Goal: Transaction & Acquisition: Purchase product/service

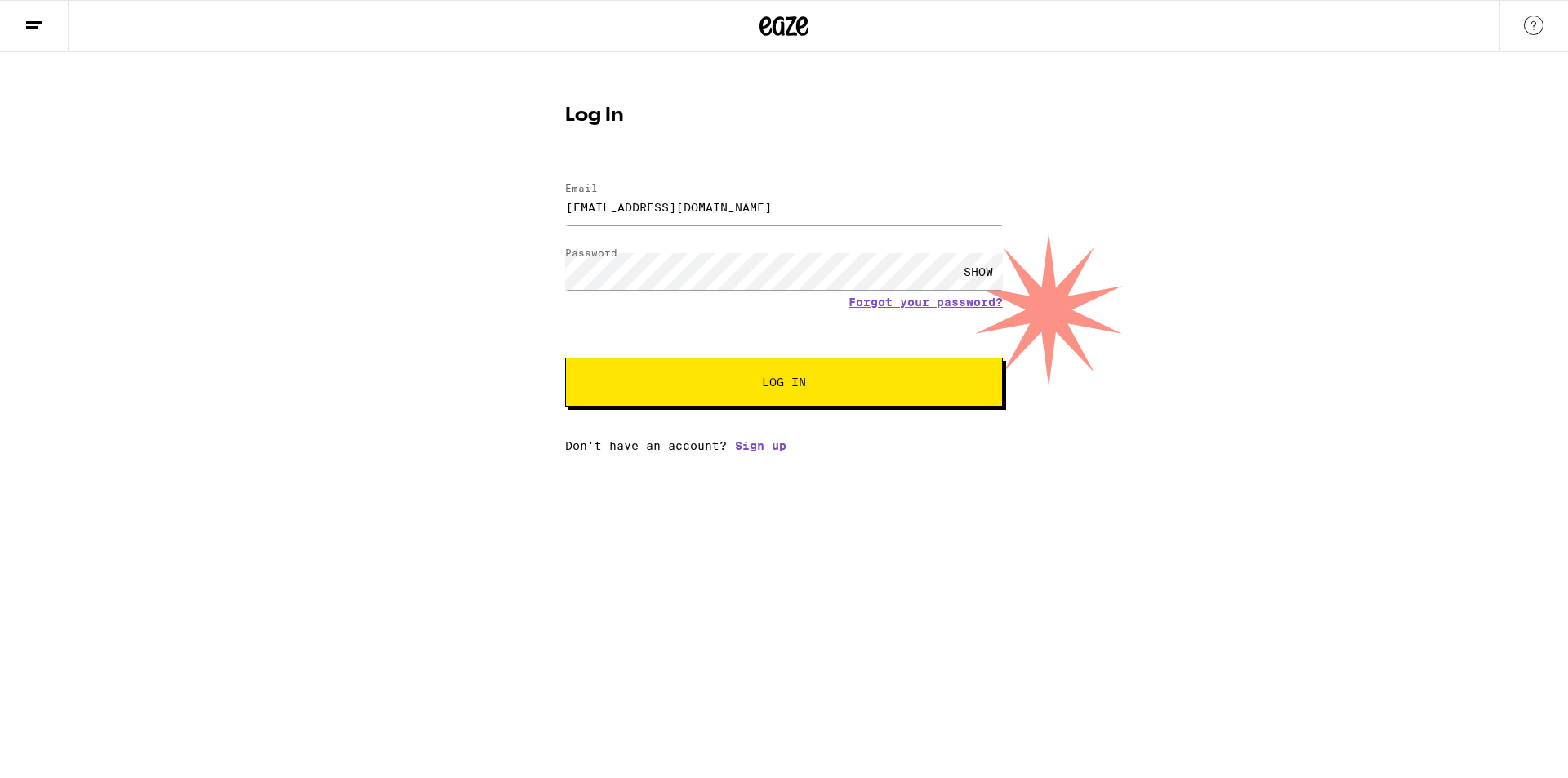
click at [727, 378] on span "Log In" at bounding box center [784, 382] width 306 height 11
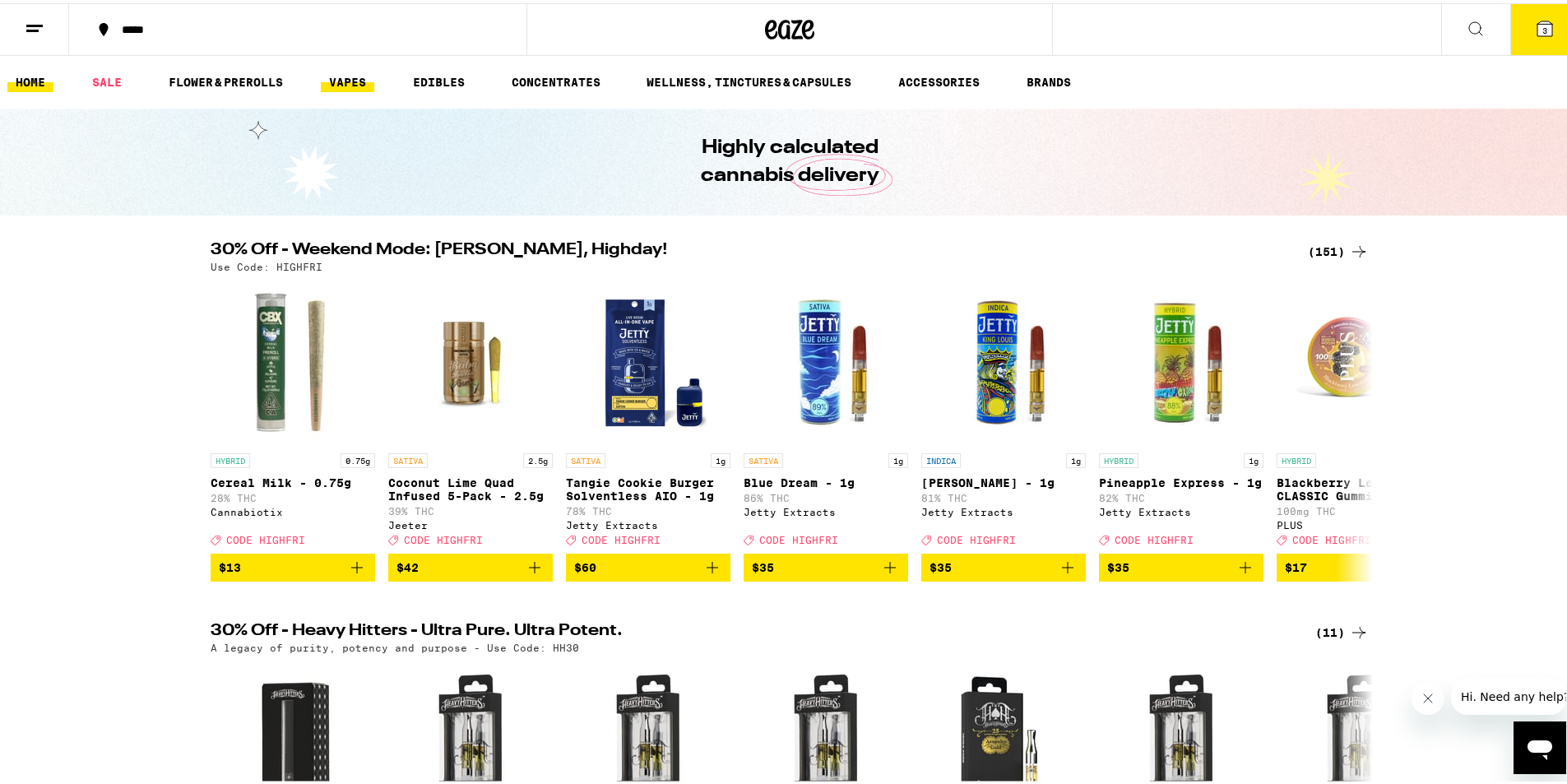
click at [349, 78] on link "VAPES" at bounding box center [348, 79] width 54 height 20
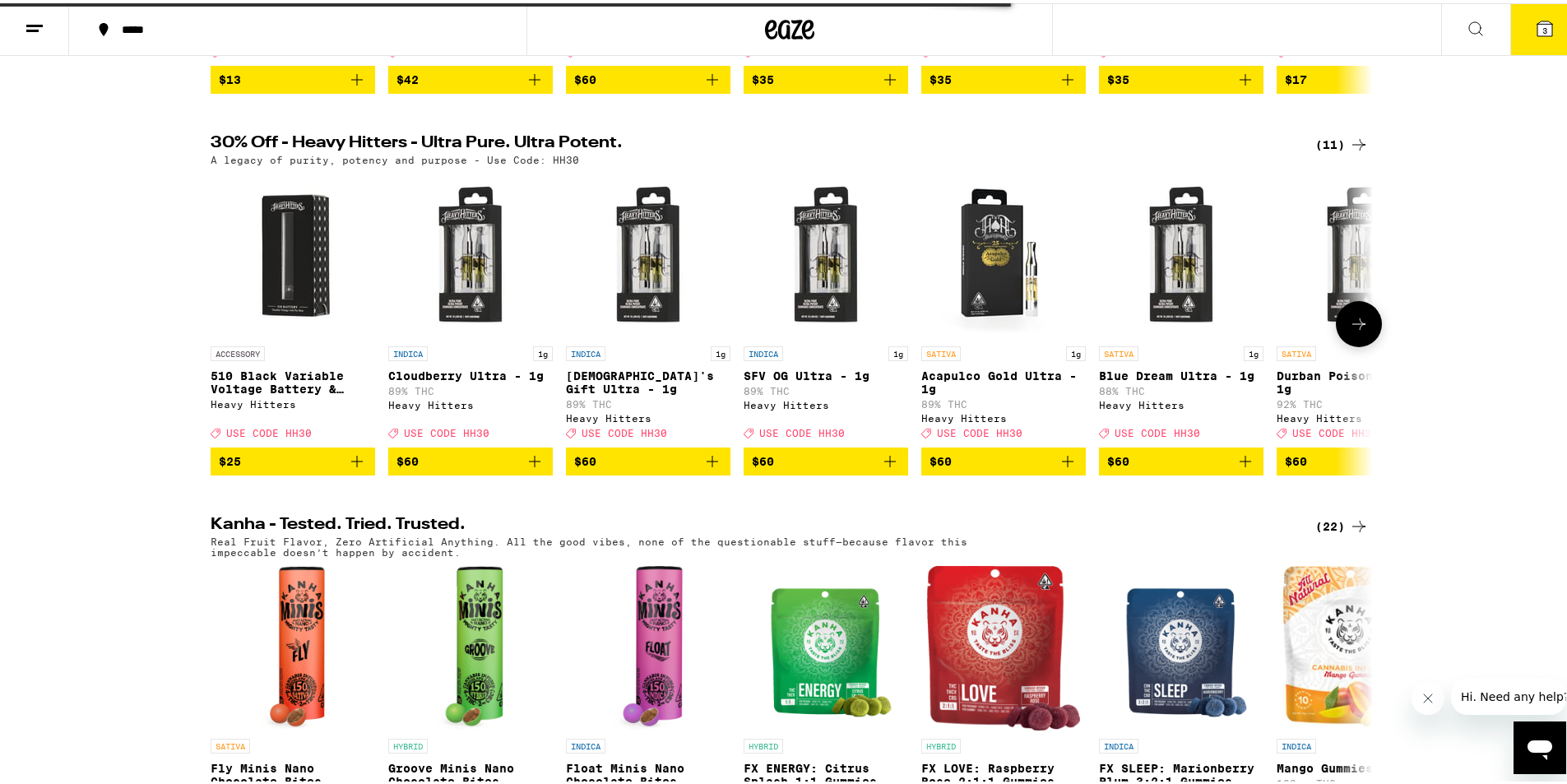
scroll to position [493, 0]
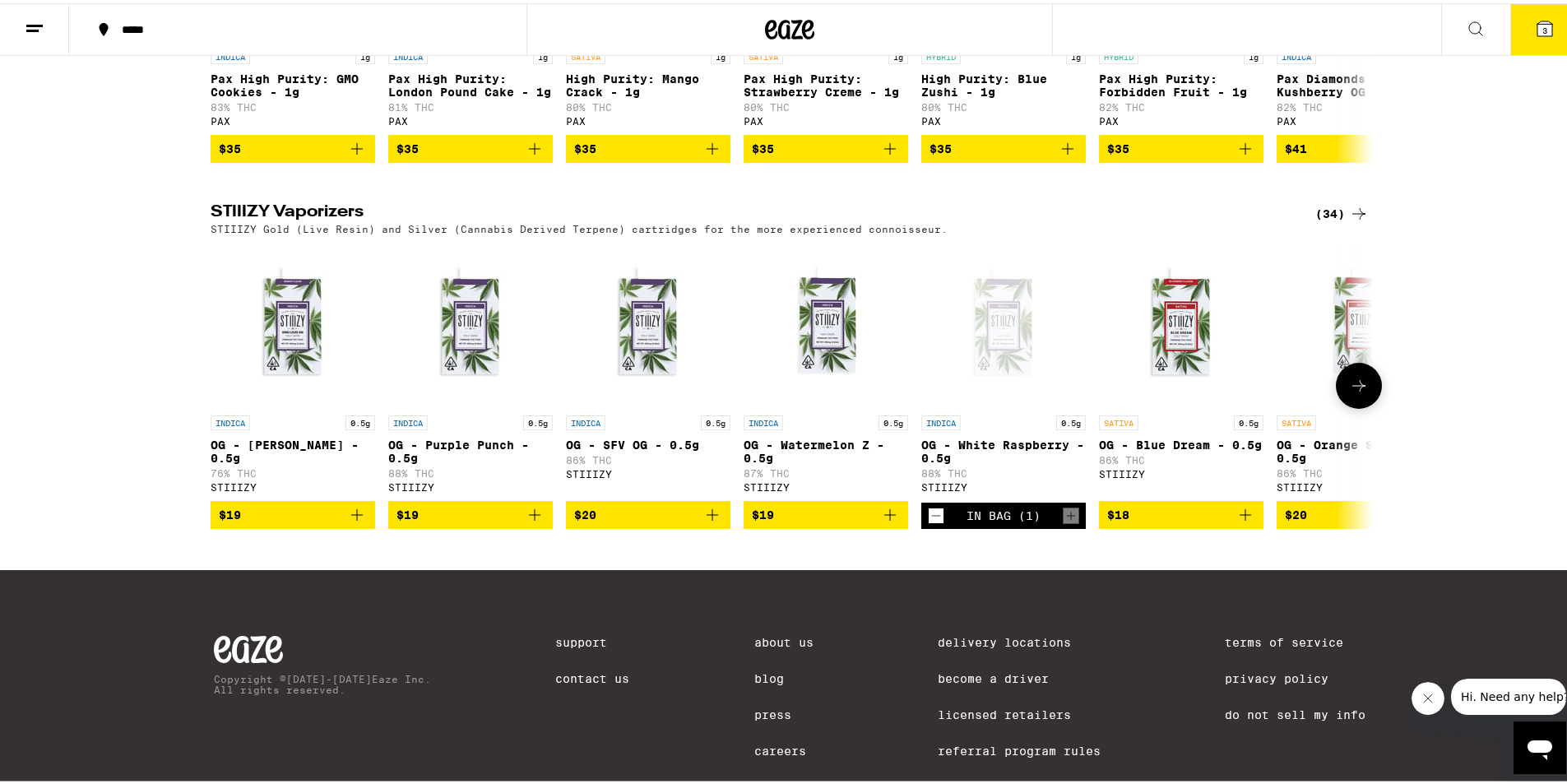
scroll to position [1480, 0]
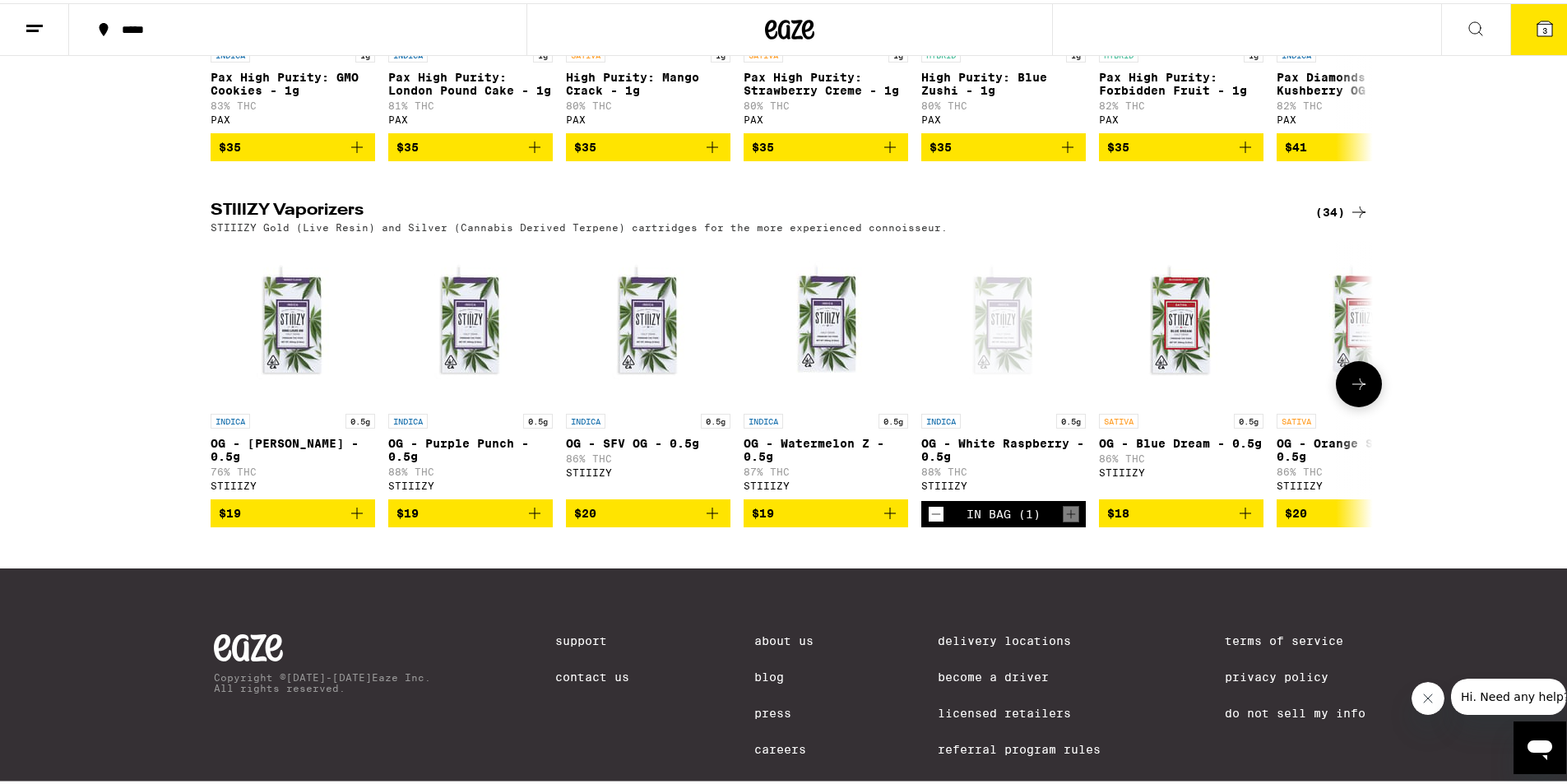
click at [1242, 520] on icon "Add to bag" at bounding box center [1245, 510] width 20 height 20
click at [1361, 391] on icon at bounding box center [1358, 380] width 20 height 20
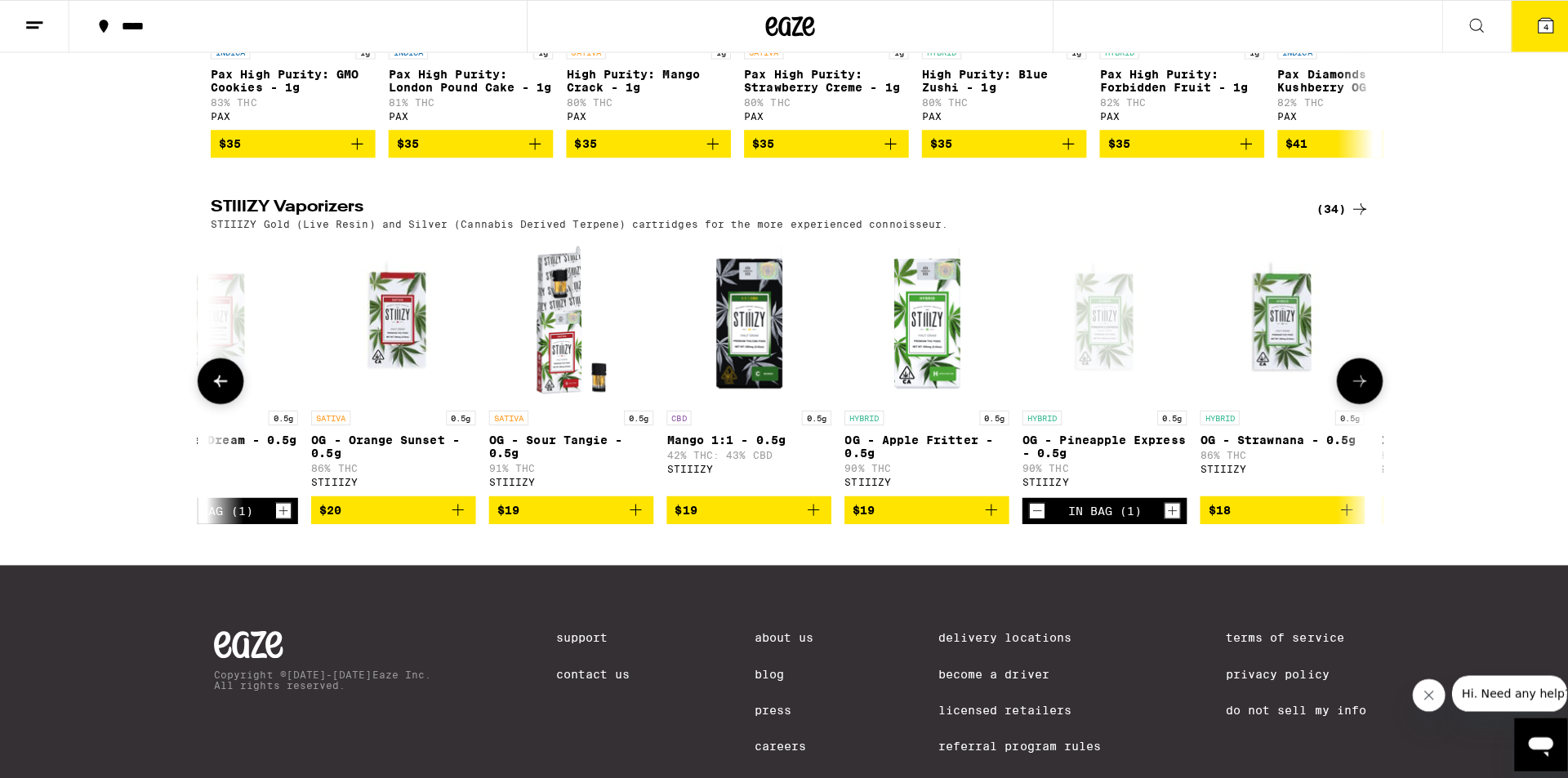
scroll to position [0, 971]
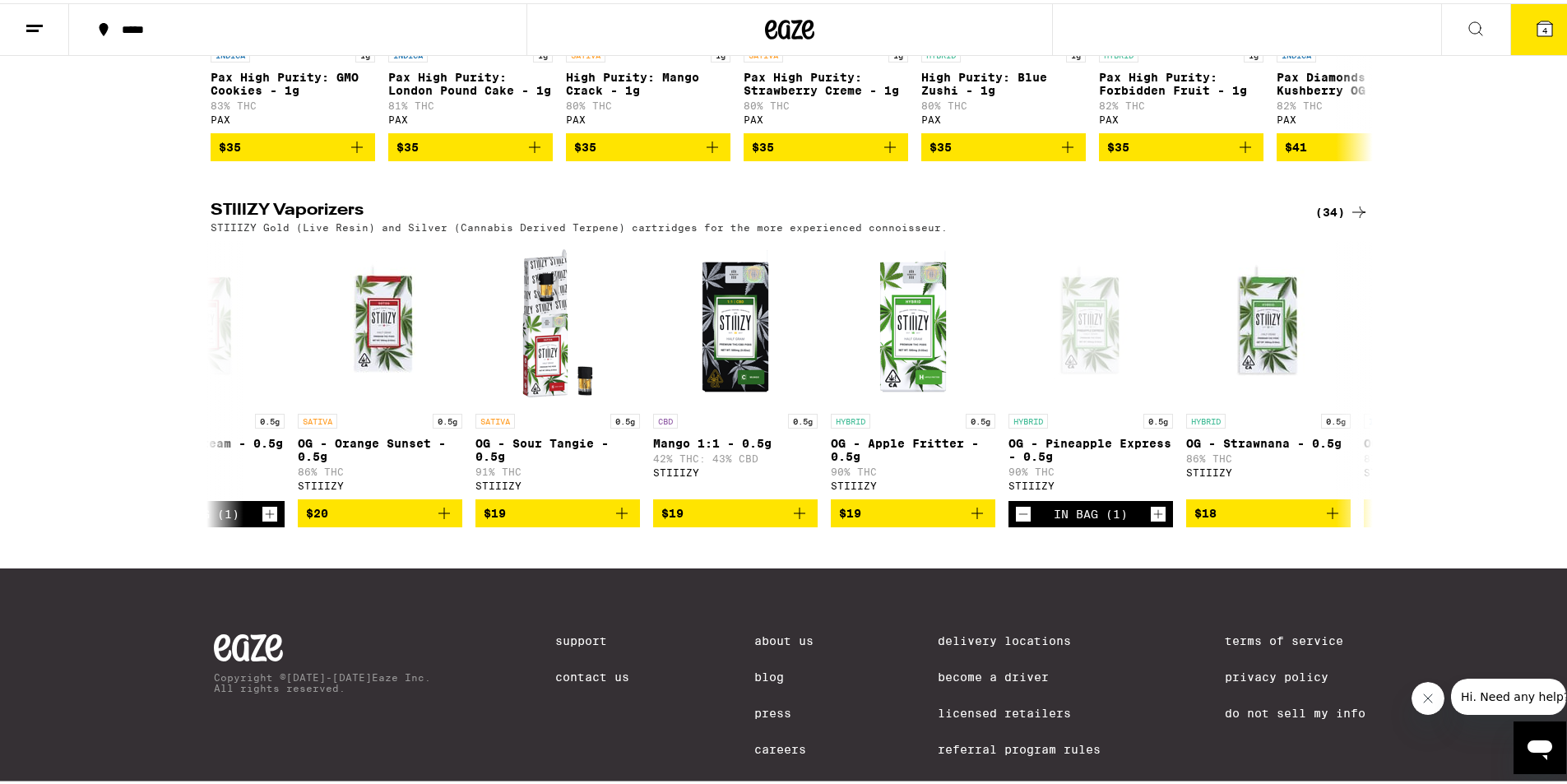
click at [1543, 32] on span "4" at bounding box center [1544, 27] width 5 height 10
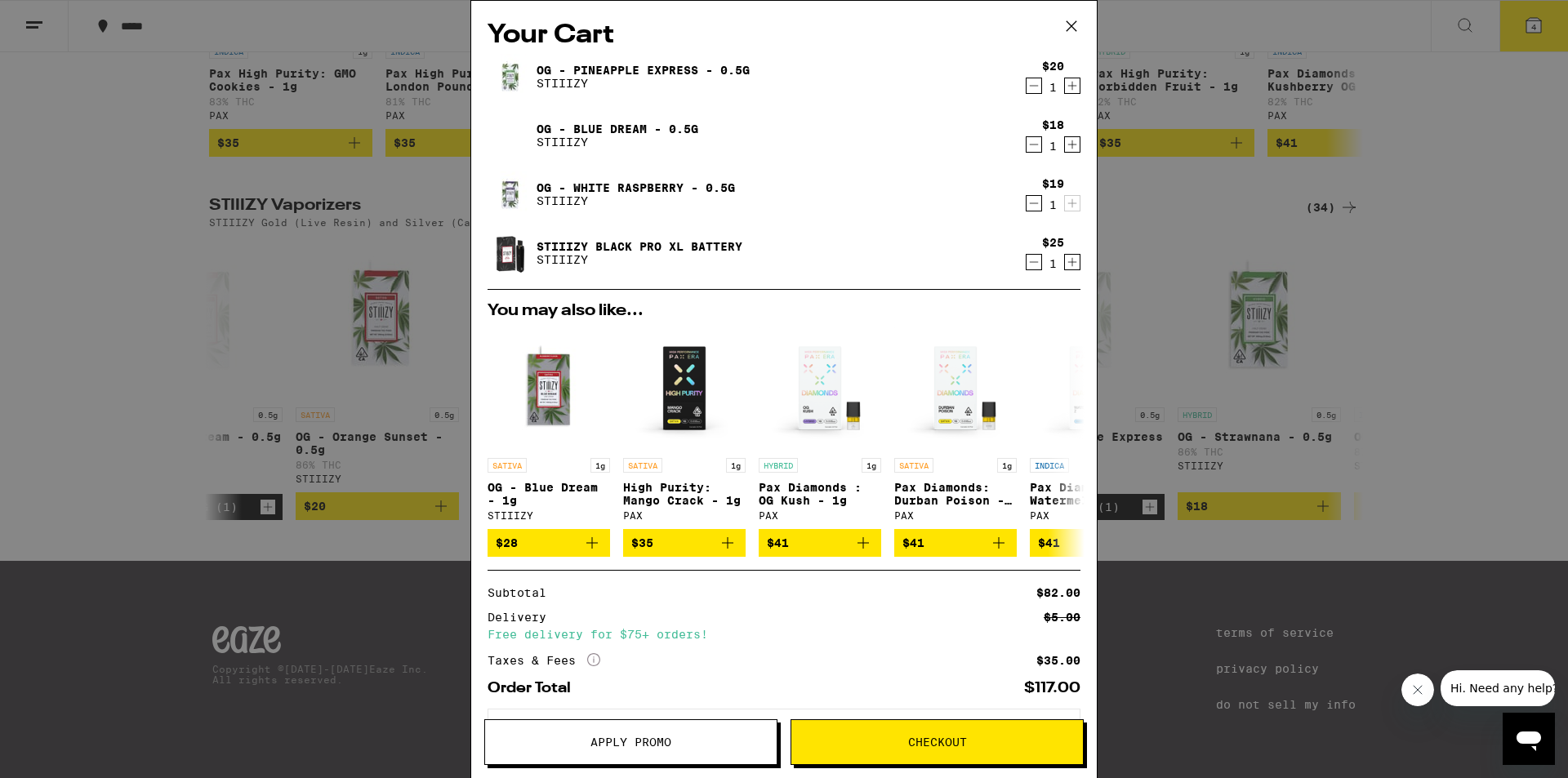
click at [1029, 262] on icon "Decrement" at bounding box center [1034, 262] width 9 height 0
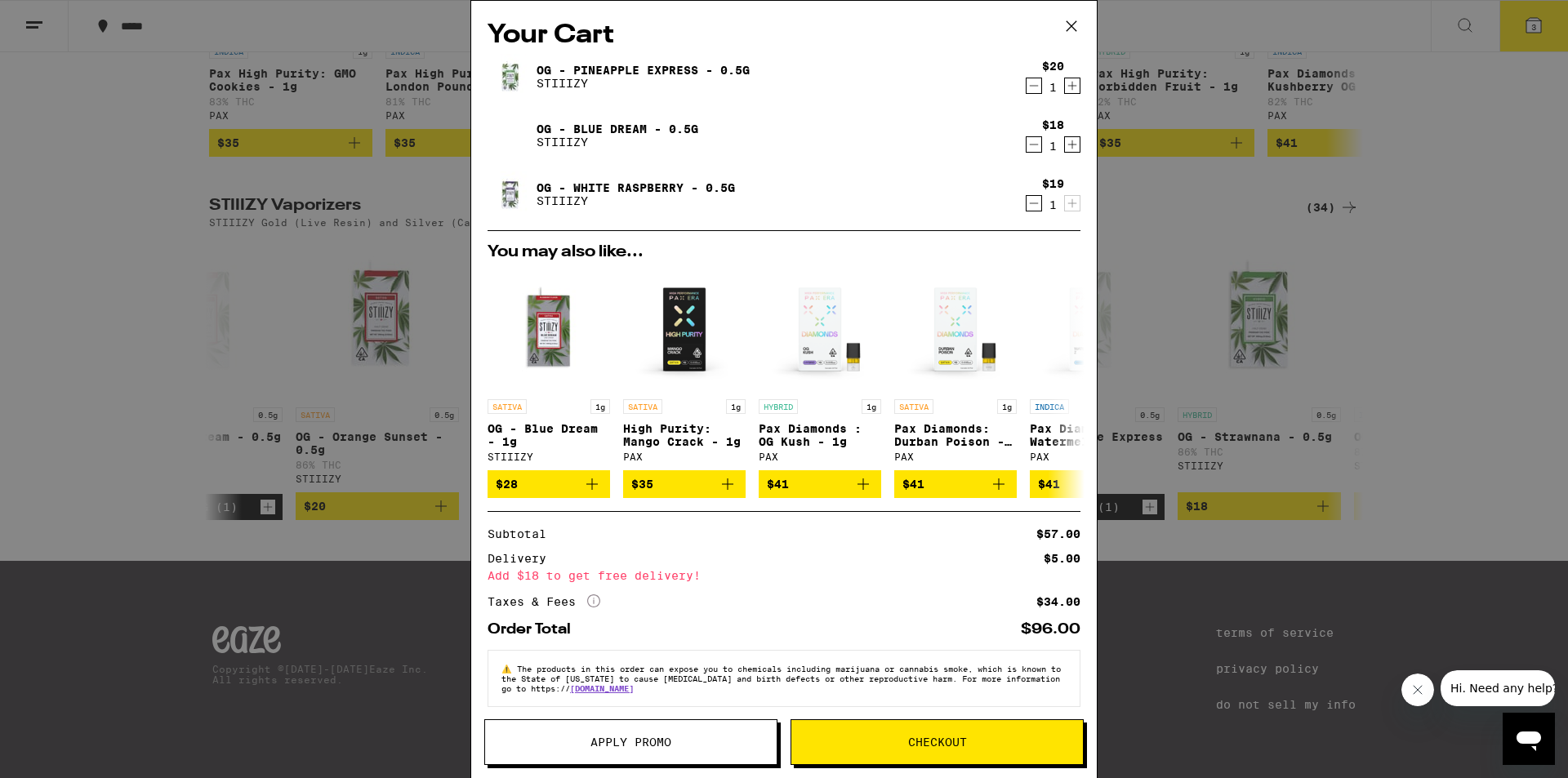
click at [1026, 201] on icon "Decrement" at bounding box center [1034, 203] width 15 height 20
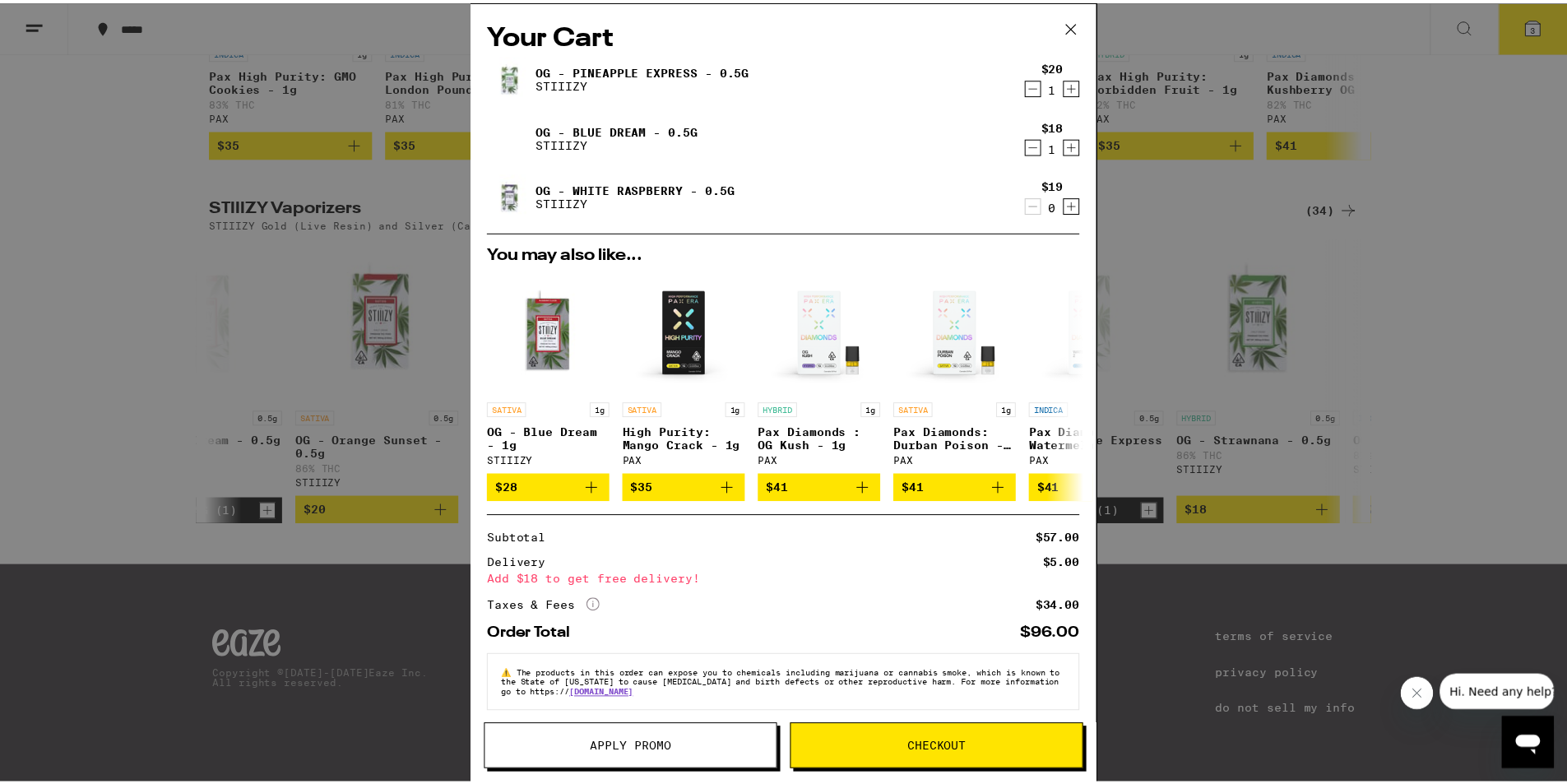
scroll to position [1533, 0]
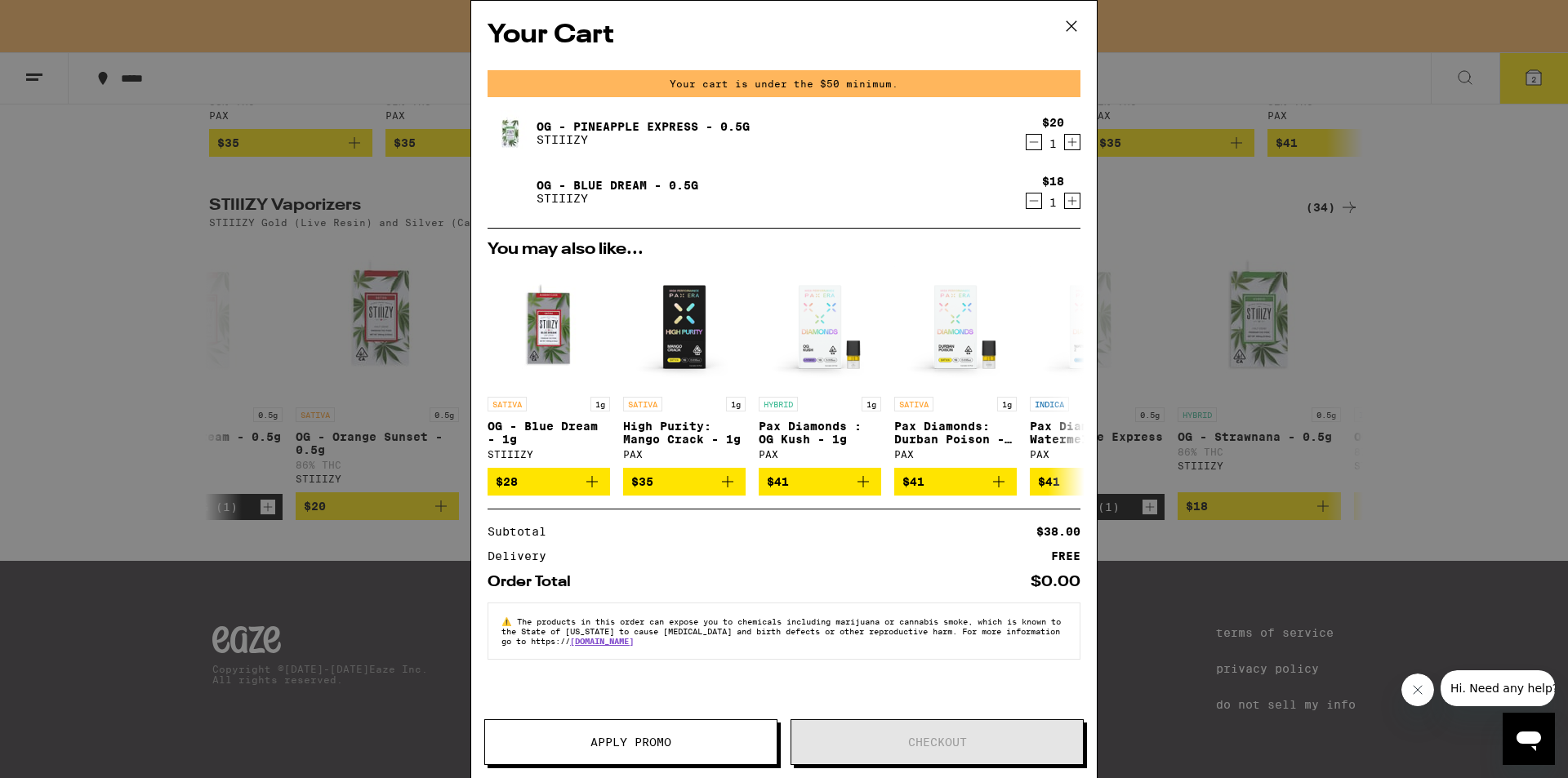
click at [1069, 26] on icon at bounding box center [1071, 26] width 24 height 24
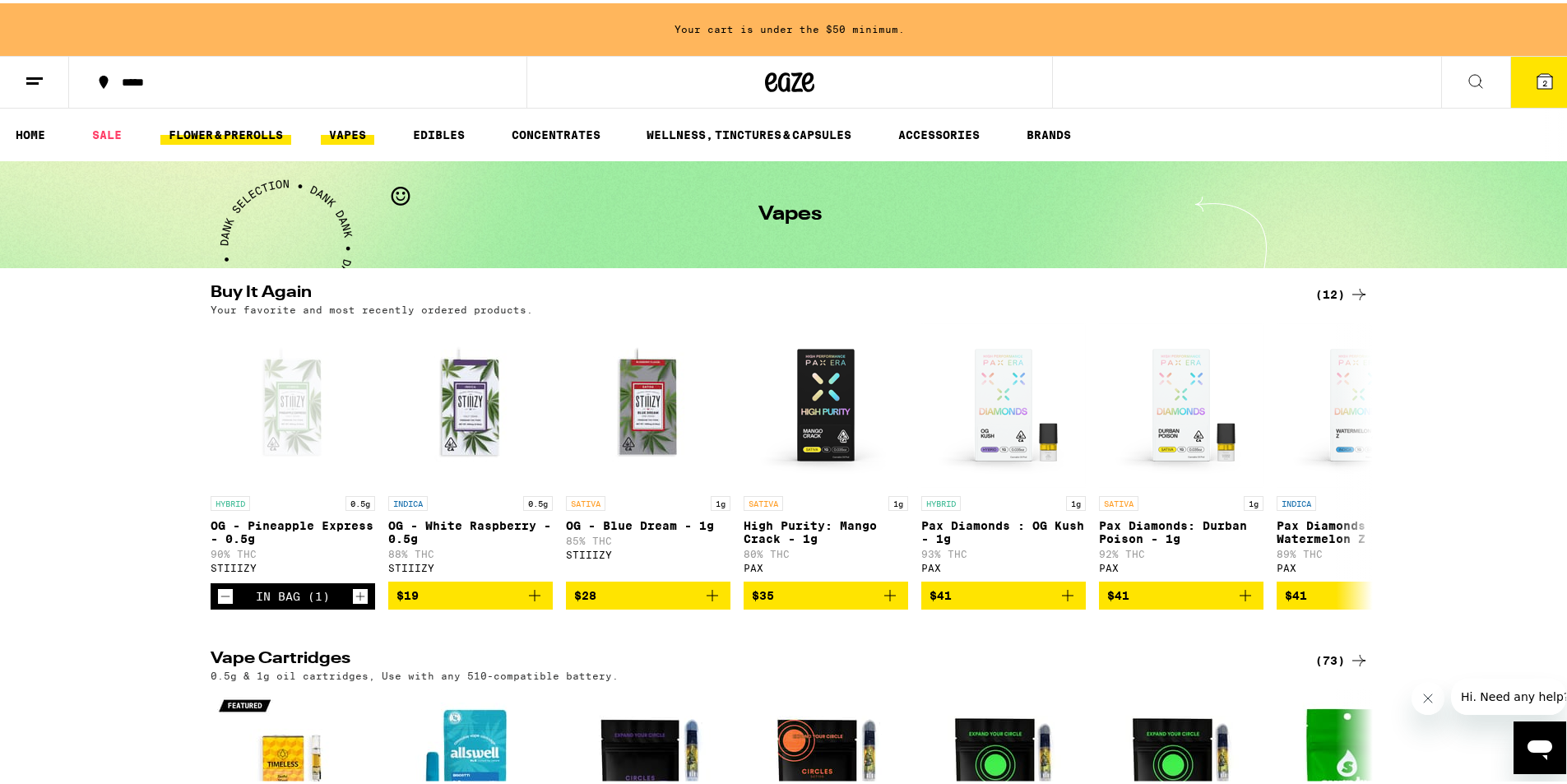
click at [207, 133] on link "FLOWER & PREROLLS" at bounding box center [225, 131] width 131 height 20
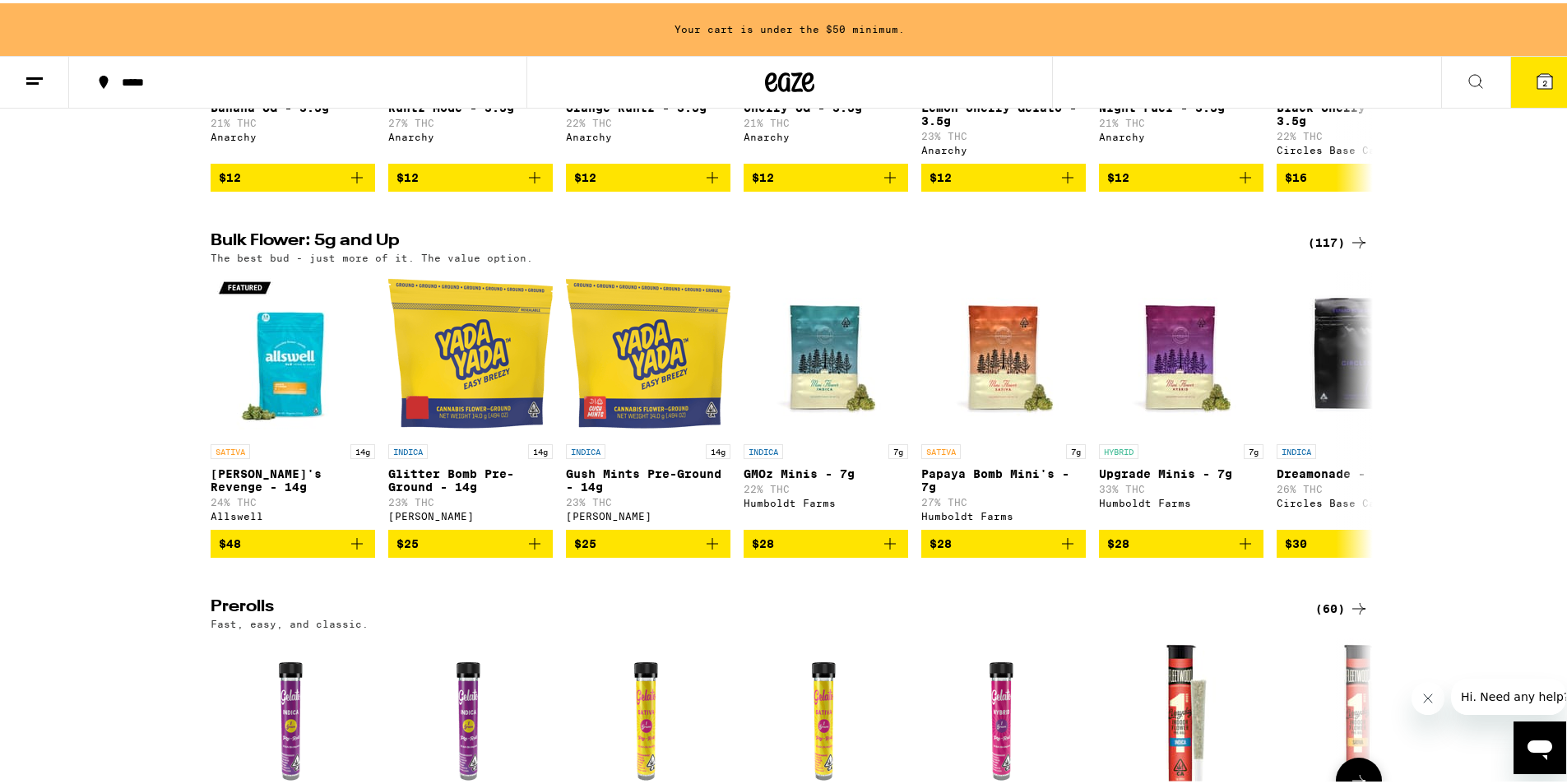
scroll to position [387, 0]
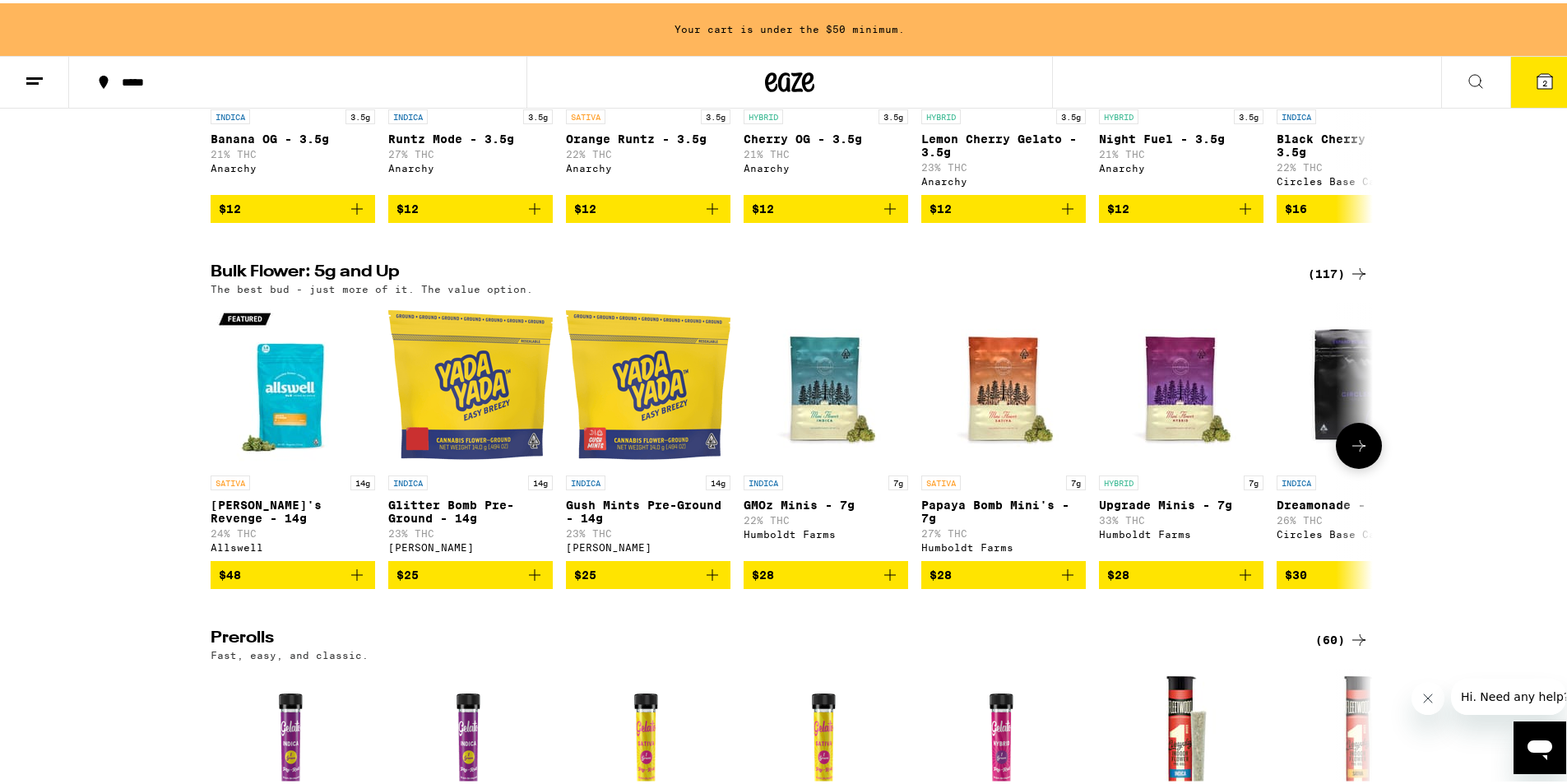
click at [1242, 581] on icon "Add to bag" at bounding box center [1245, 571] width 20 height 20
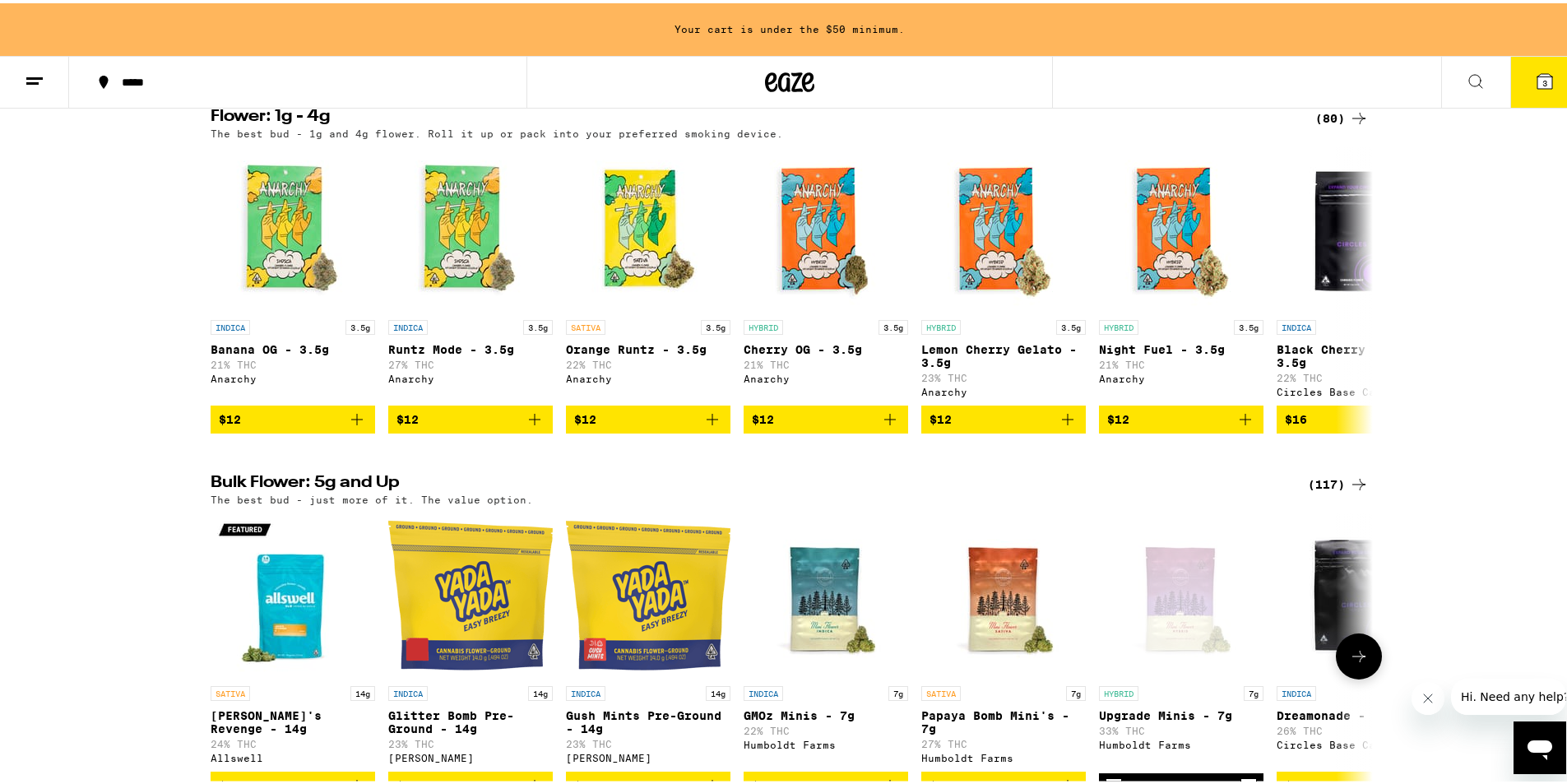
scroll to position [57, 0]
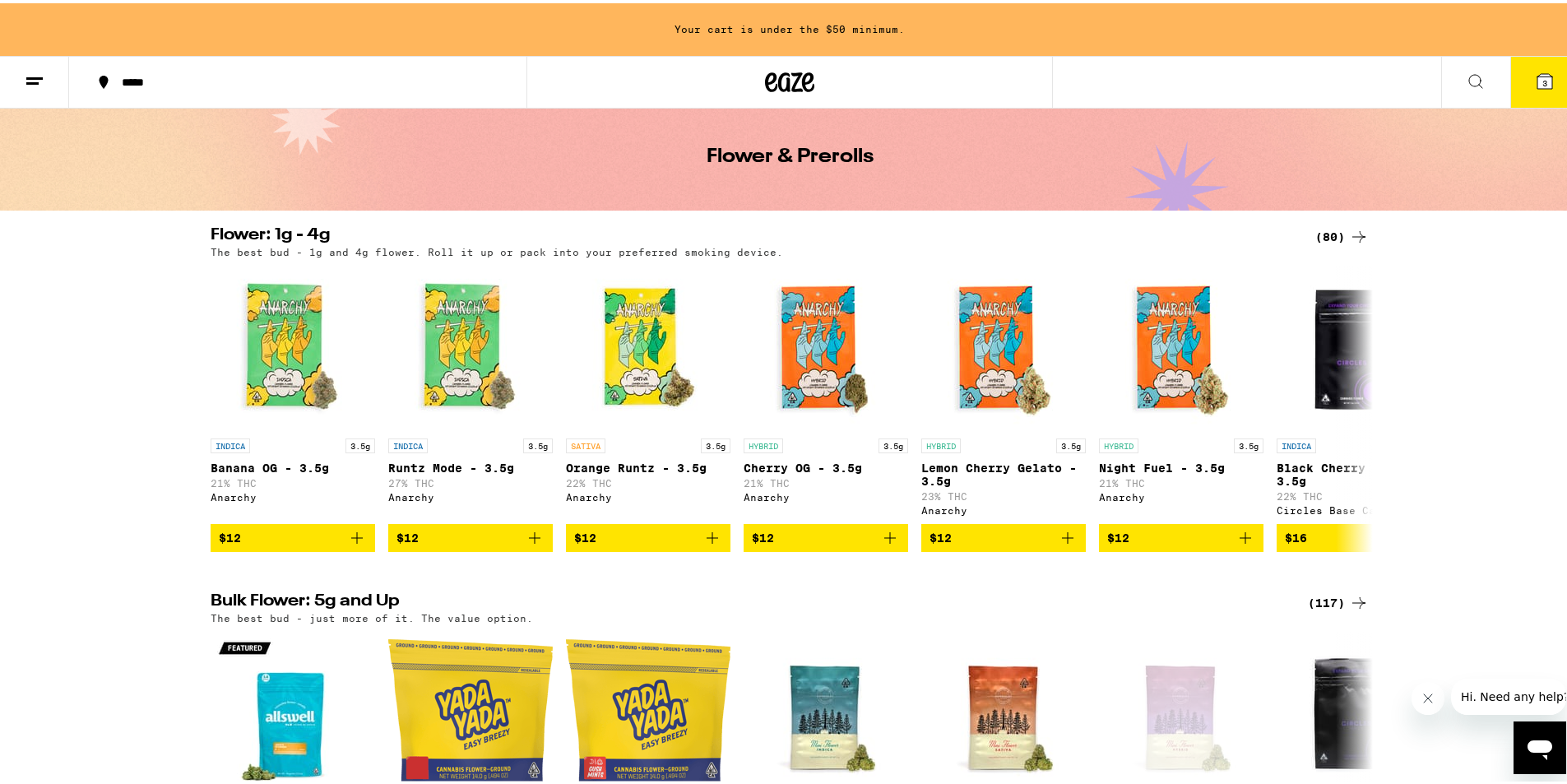
click at [1543, 75] on span "3" at bounding box center [1544, 80] width 5 height 10
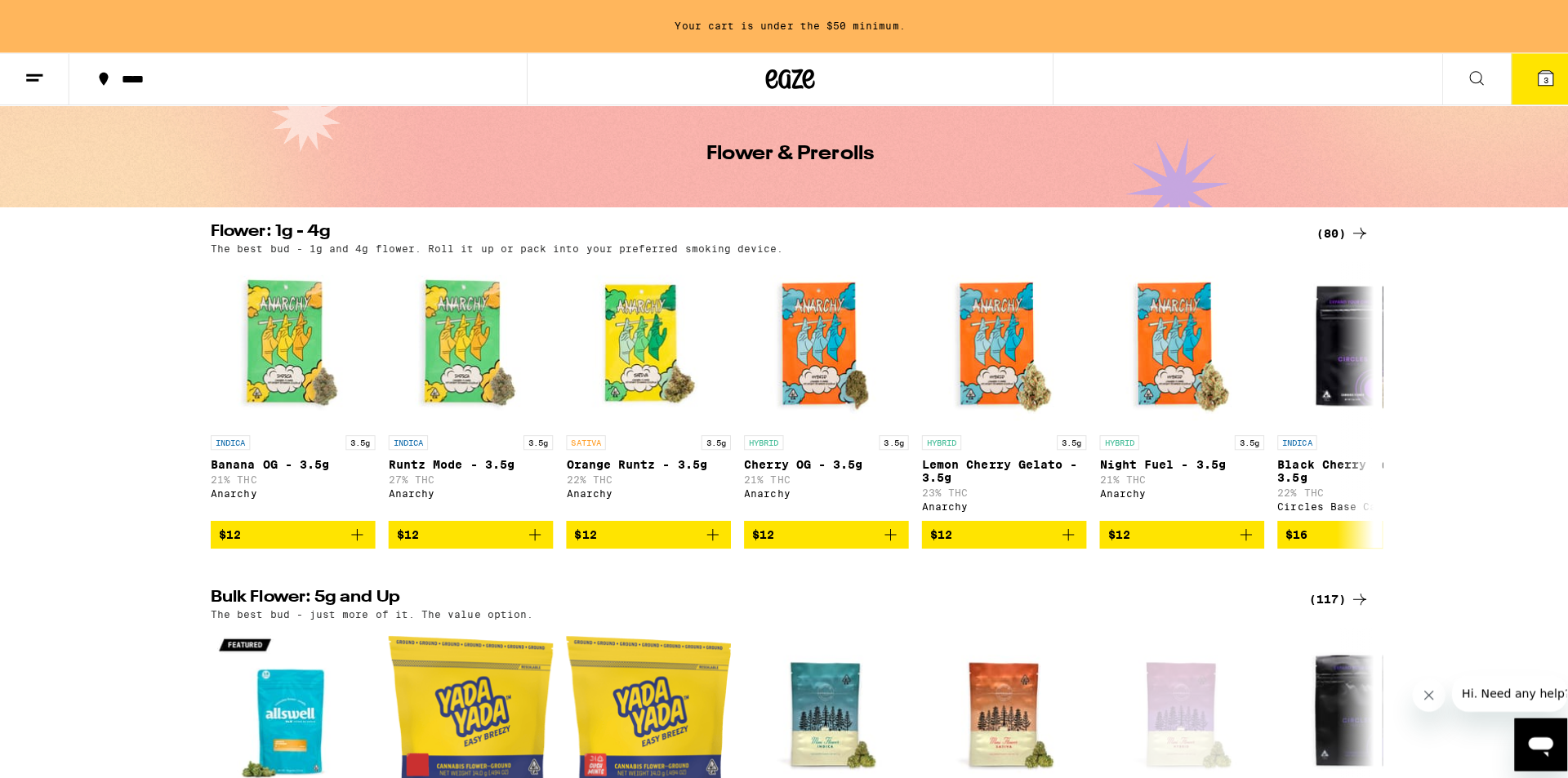
scroll to position [5, 0]
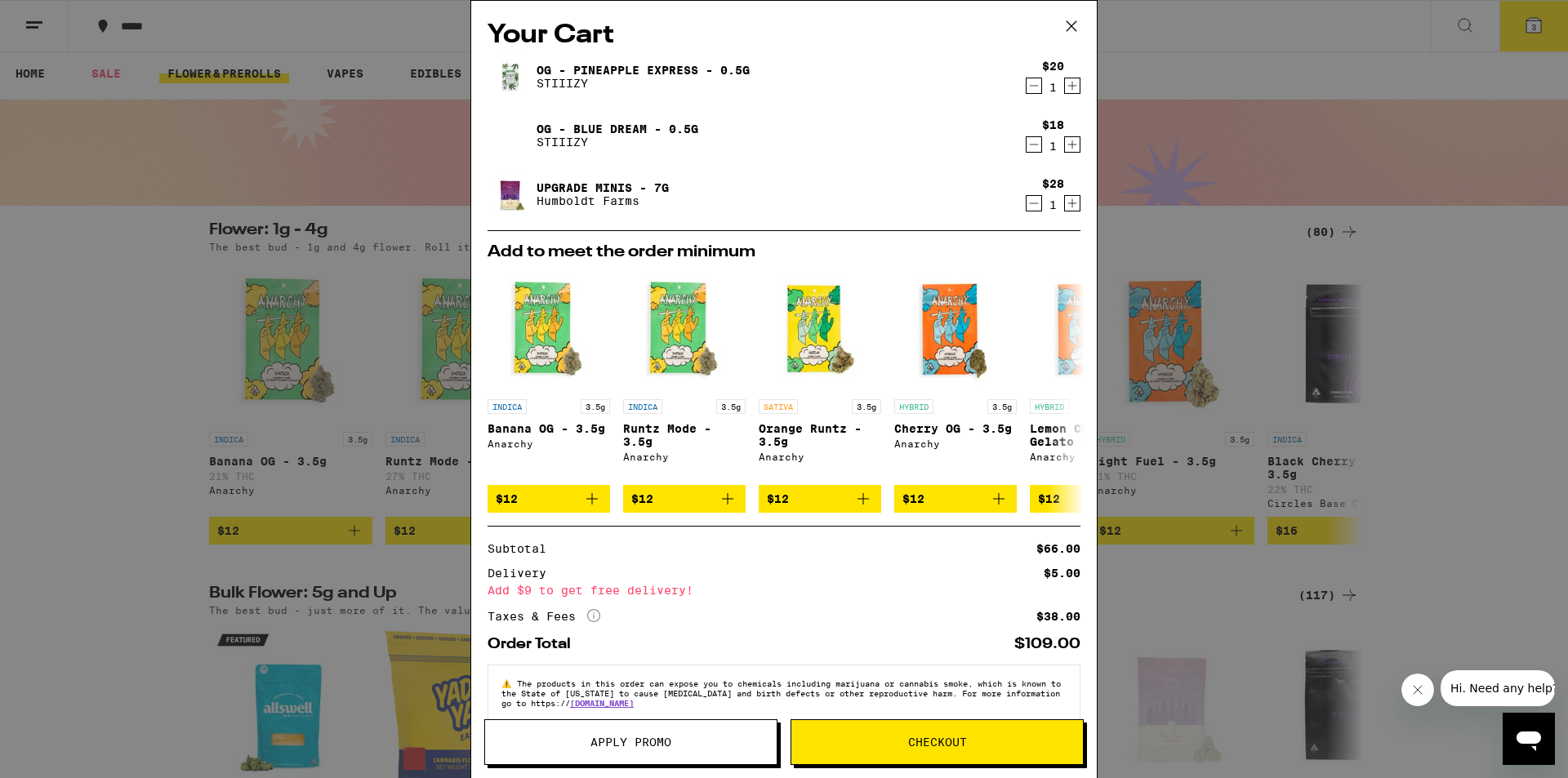
click at [957, 742] on span "Checkout" at bounding box center [937, 742] width 59 height 11
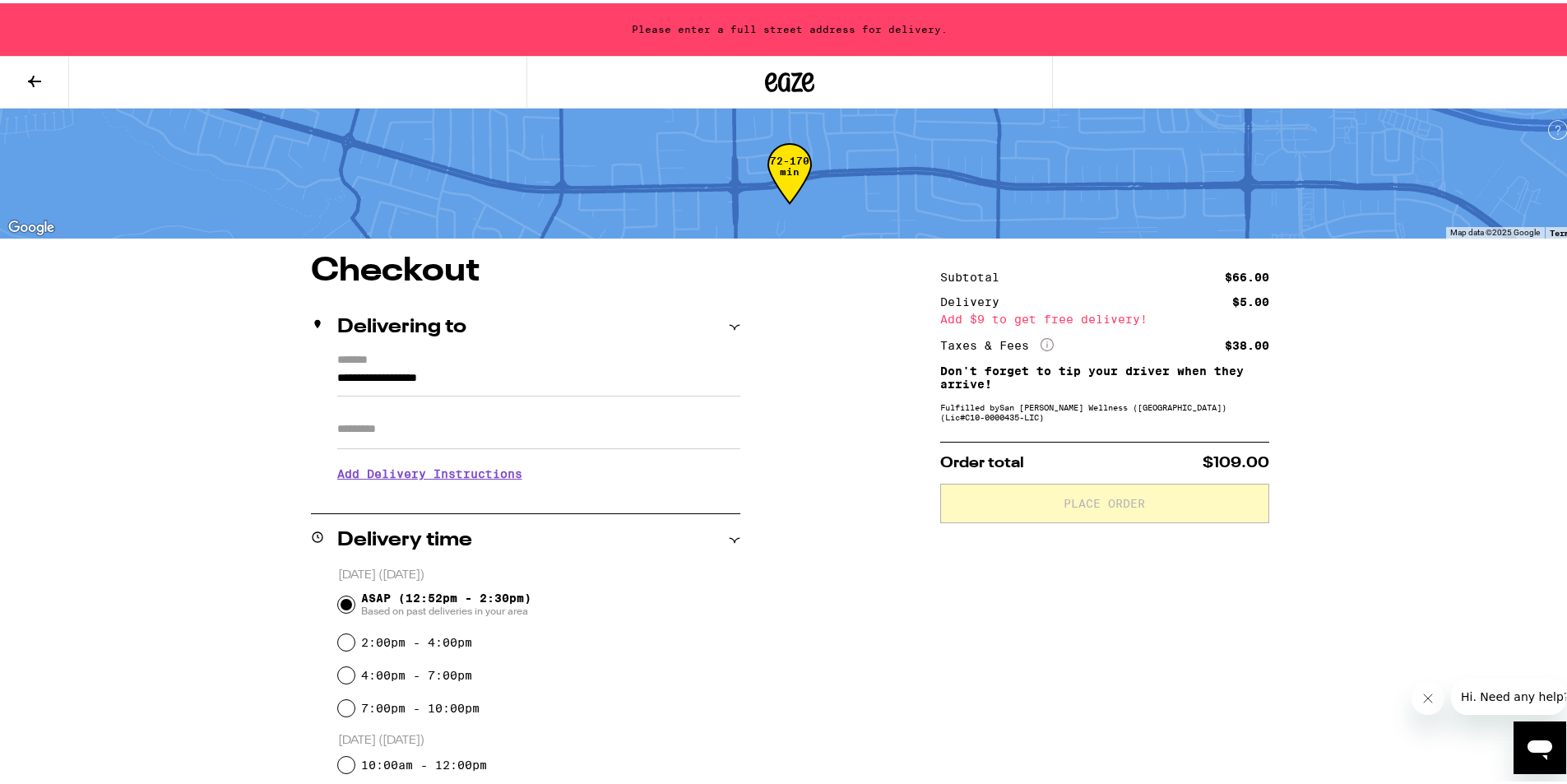
drag, startPoint x: 456, startPoint y: 379, endPoint x: 276, endPoint y: 376, distance: 180.0
click at [271, 376] on div "**********" at bounding box center [789, 744] width 1185 height 985
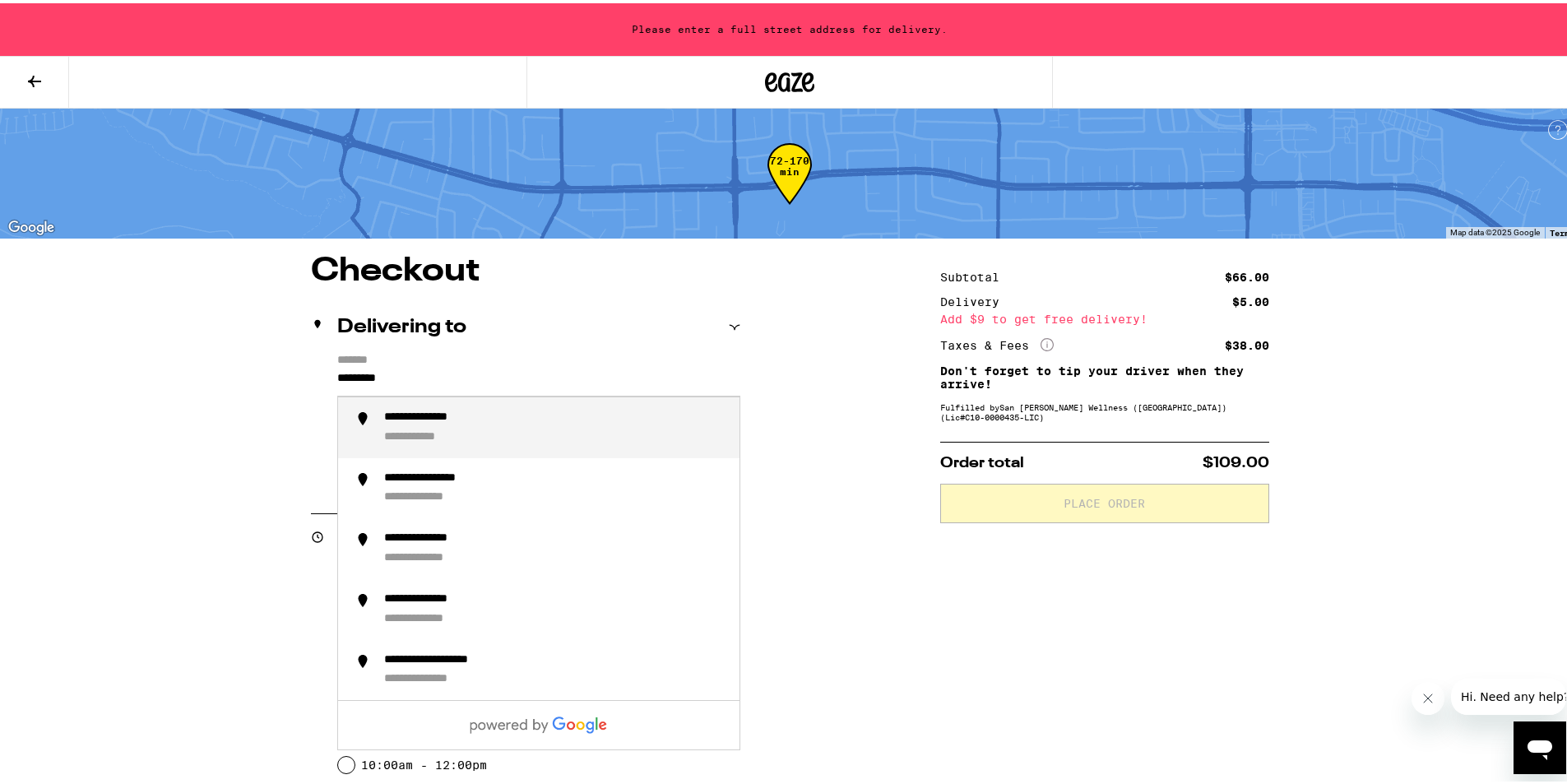
click at [460, 437] on div "**********" at bounding box center [428, 435] width 89 height 15
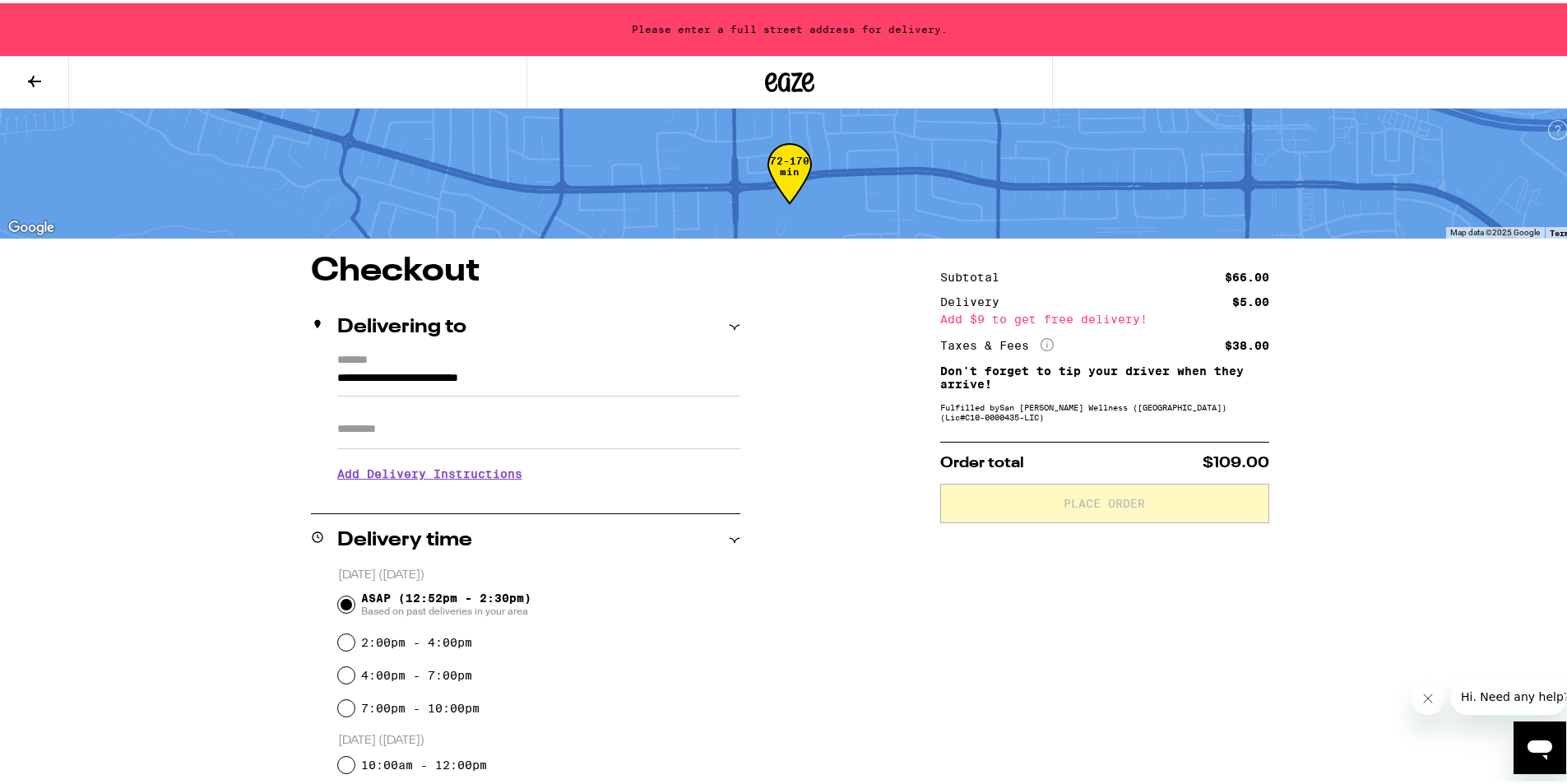
type input "**********"
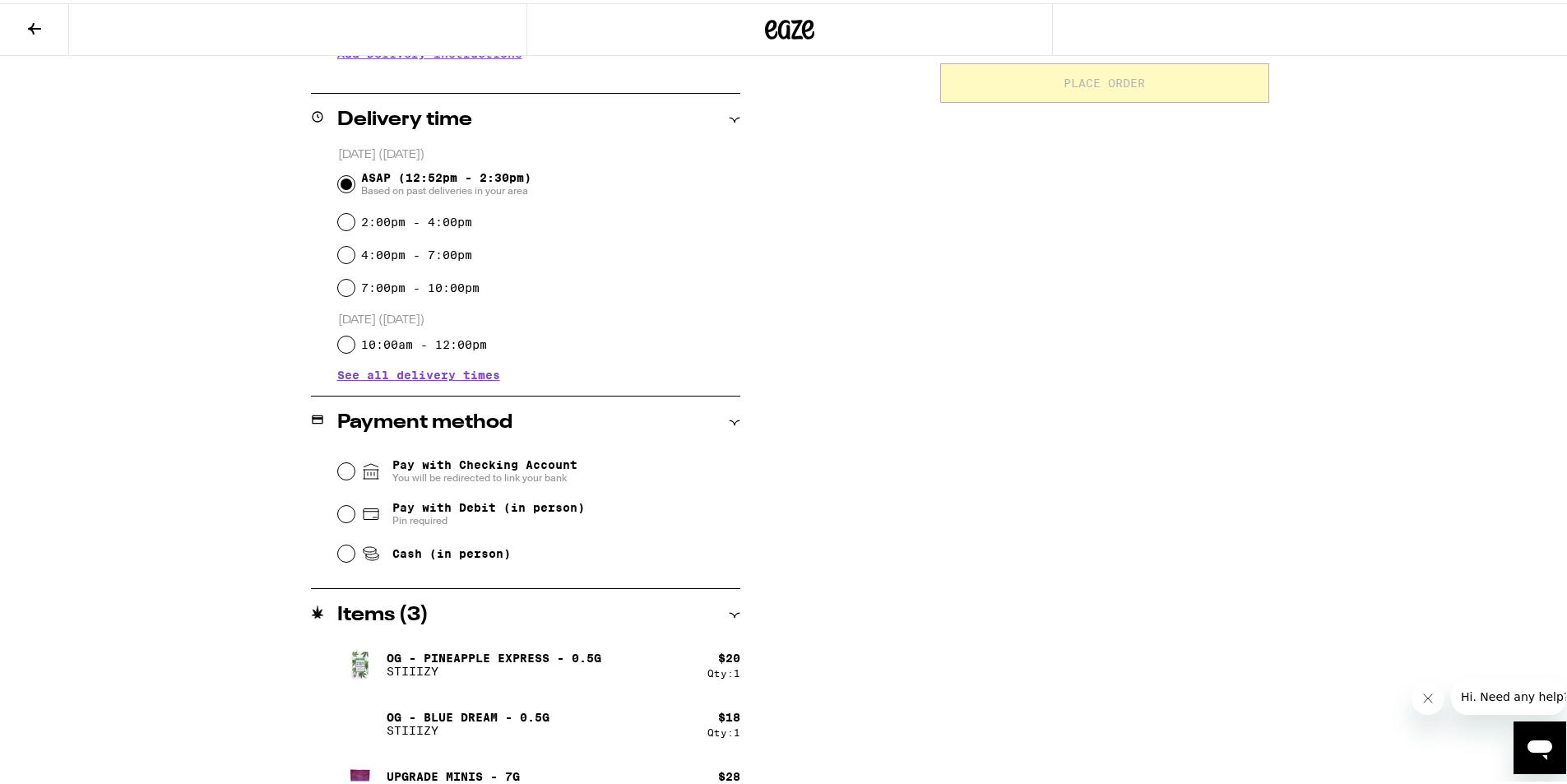
scroll to position [401, 0]
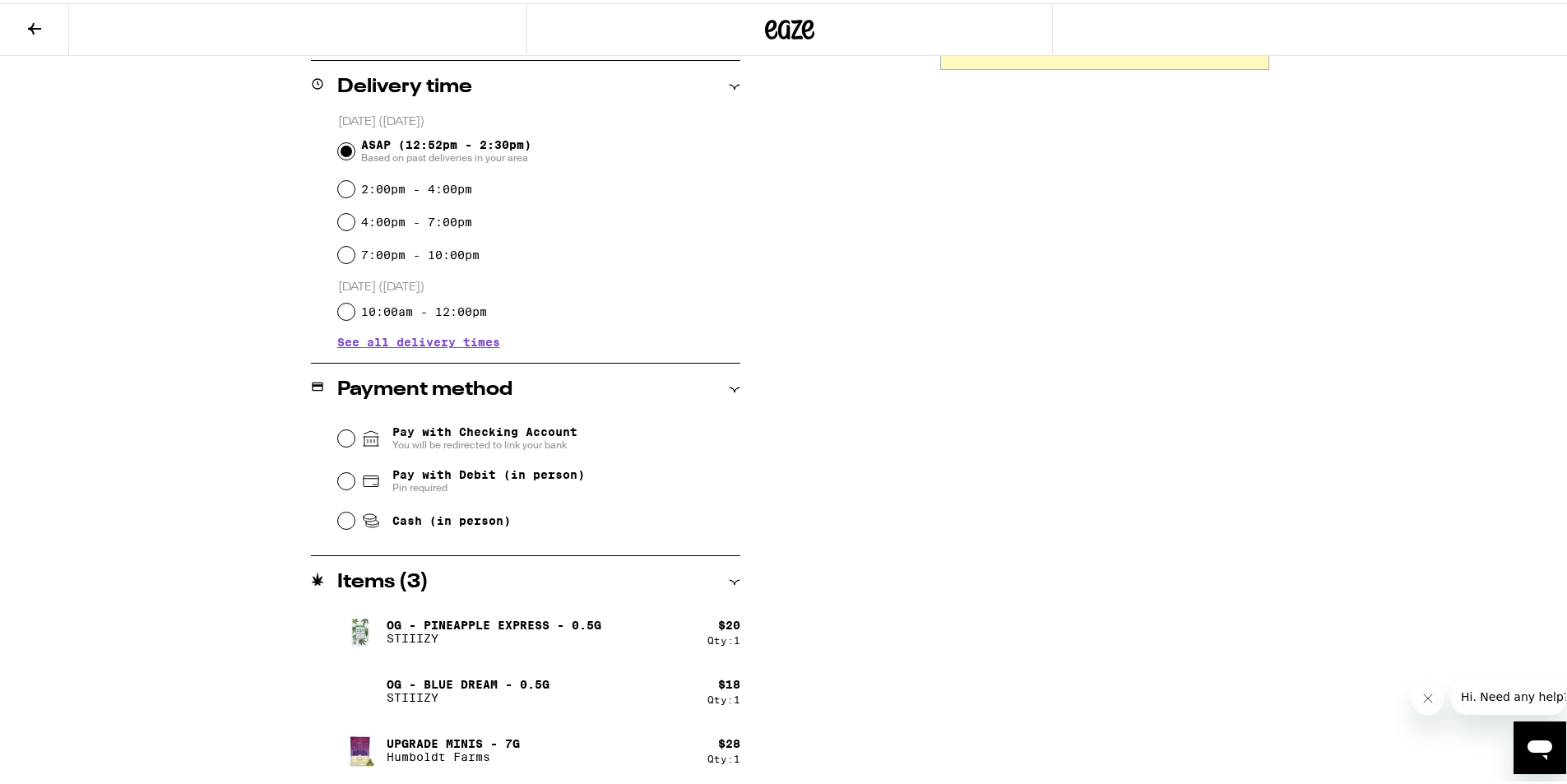
click at [429, 429] on span "Pay with Checking Account You will be redirected to link your bank" at bounding box center [485, 435] width 185 height 26
click at [354, 429] on input "Pay with Checking Account You will be redirected to link your bank" at bounding box center [347, 436] width 17 height 17
click at [396, 478] on span "Pay with Debit (in person)" at bounding box center [489, 471] width 193 height 13
click at [354, 478] on input "Pay with Debit (in person) Pin required" at bounding box center [347, 478] width 17 height 17
radio input "true"
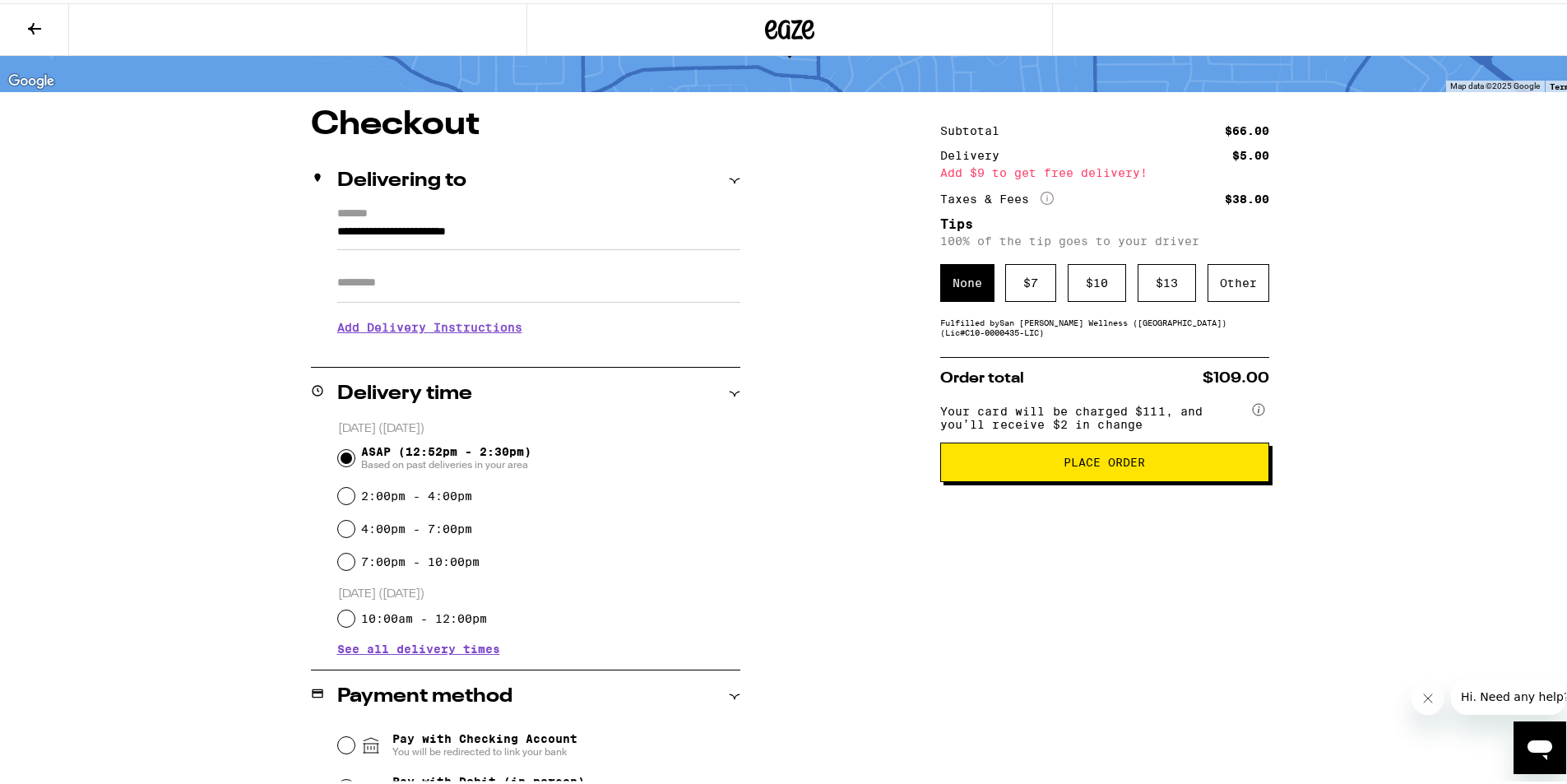
scroll to position [71, 0]
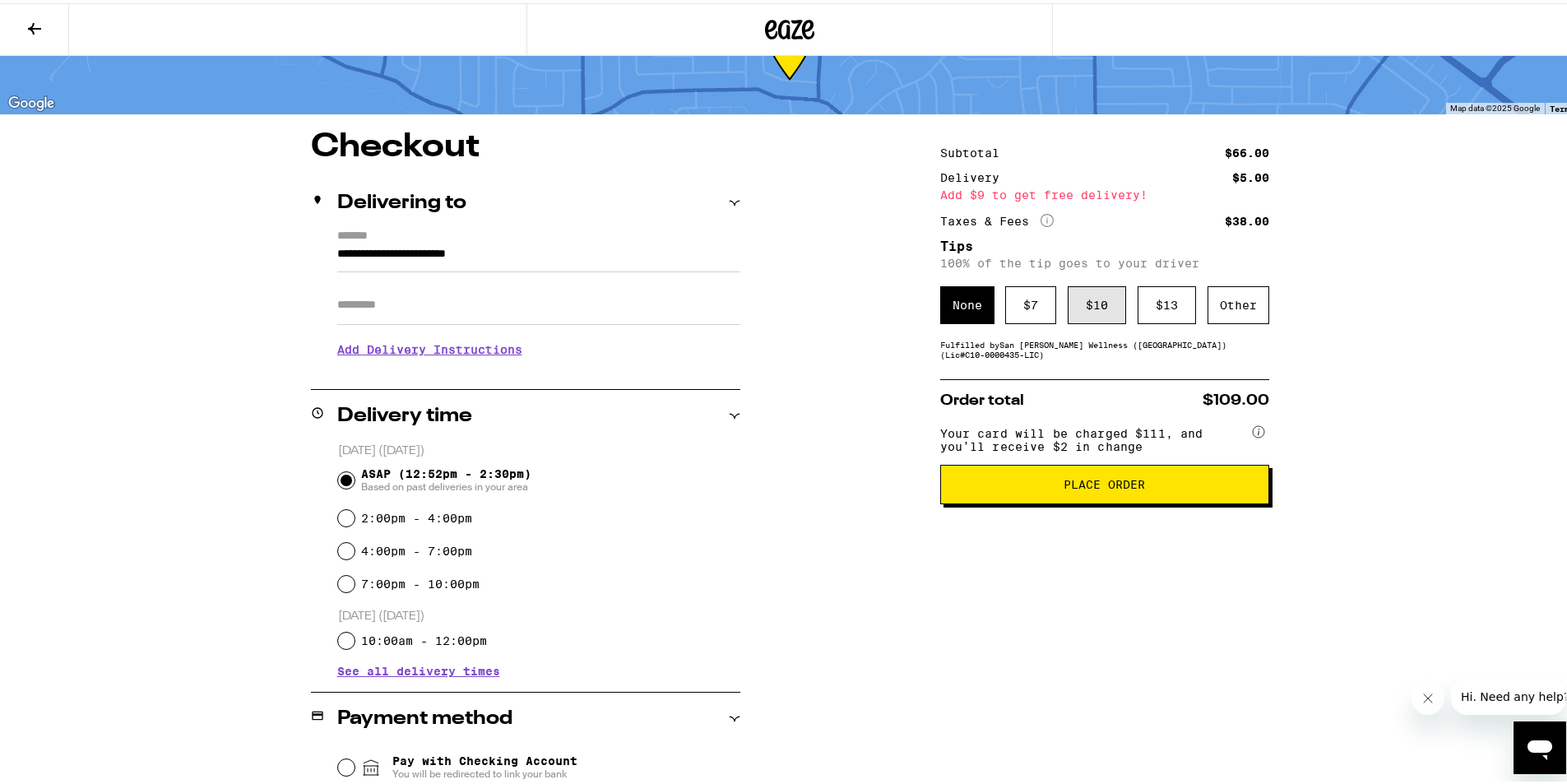
click at [1096, 308] on div "$ 10" at bounding box center [1097, 301] width 58 height 38
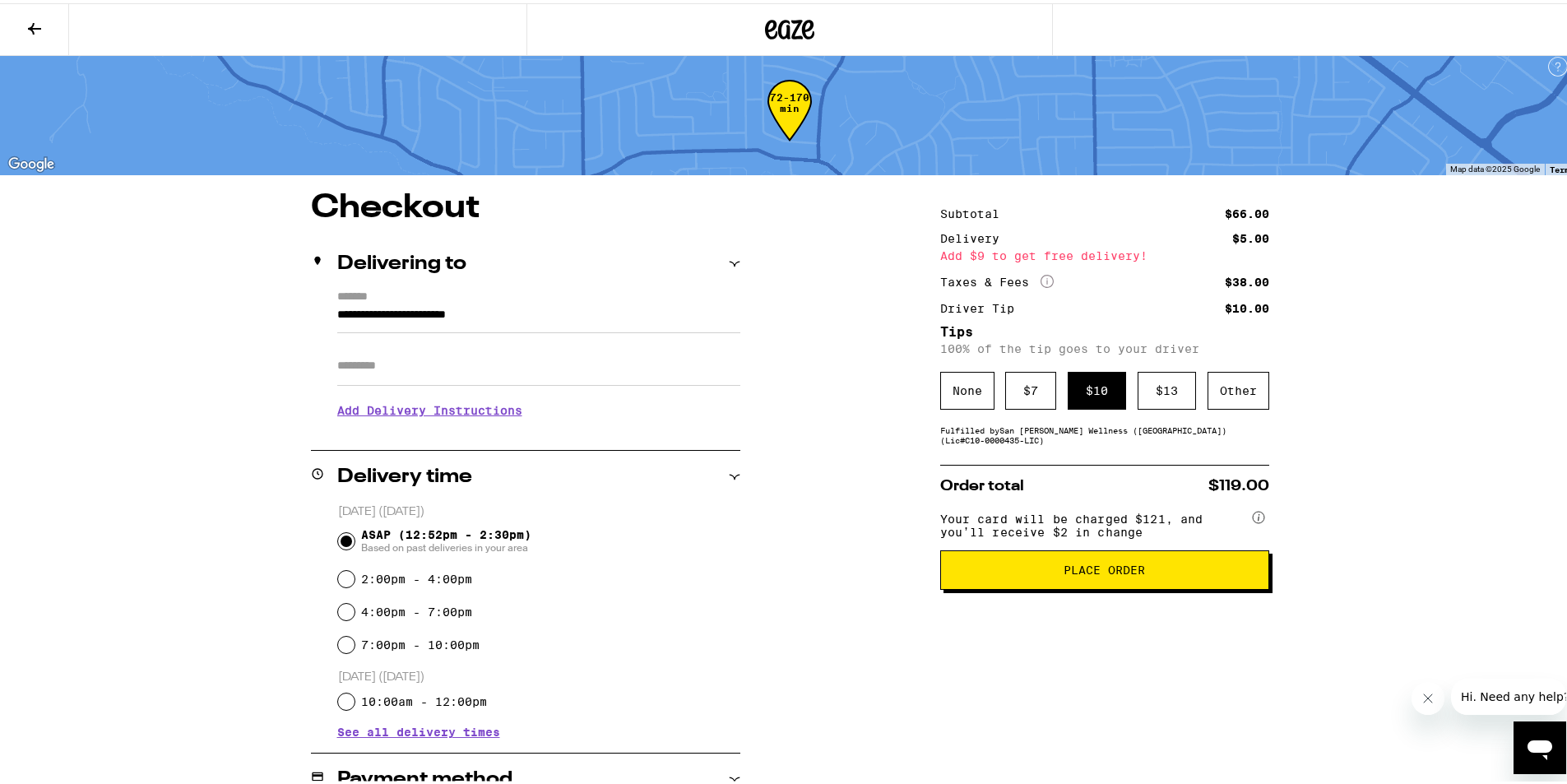
scroll to position [0, 0]
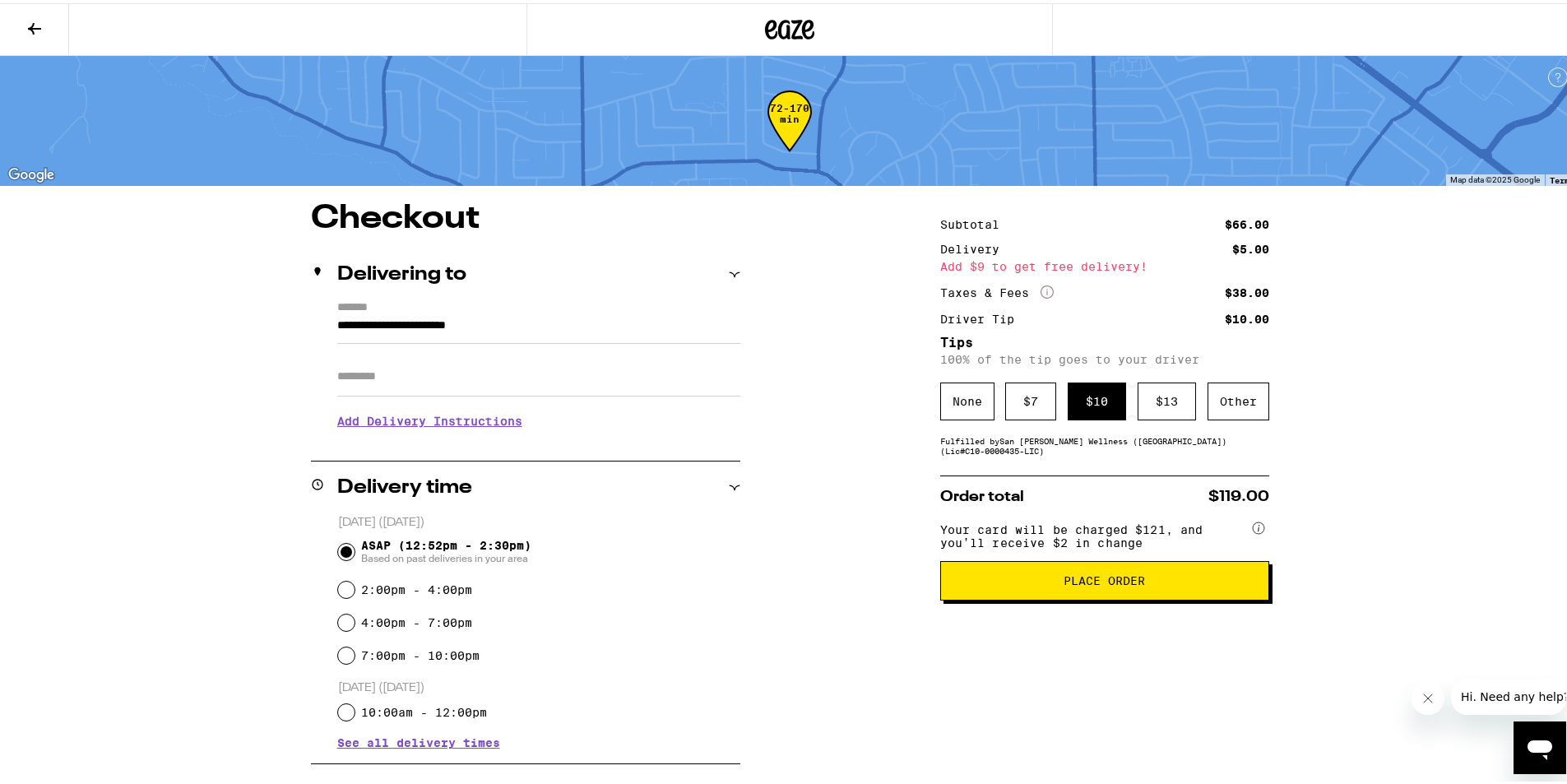
click at [1253, 530] on circle at bounding box center [1259, 525] width 11 height 11
click at [1254, 530] on circle at bounding box center [1259, 525] width 11 height 11
click at [1107, 594] on button "Place Order" at bounding box center [1105, 577] width 329 height 39
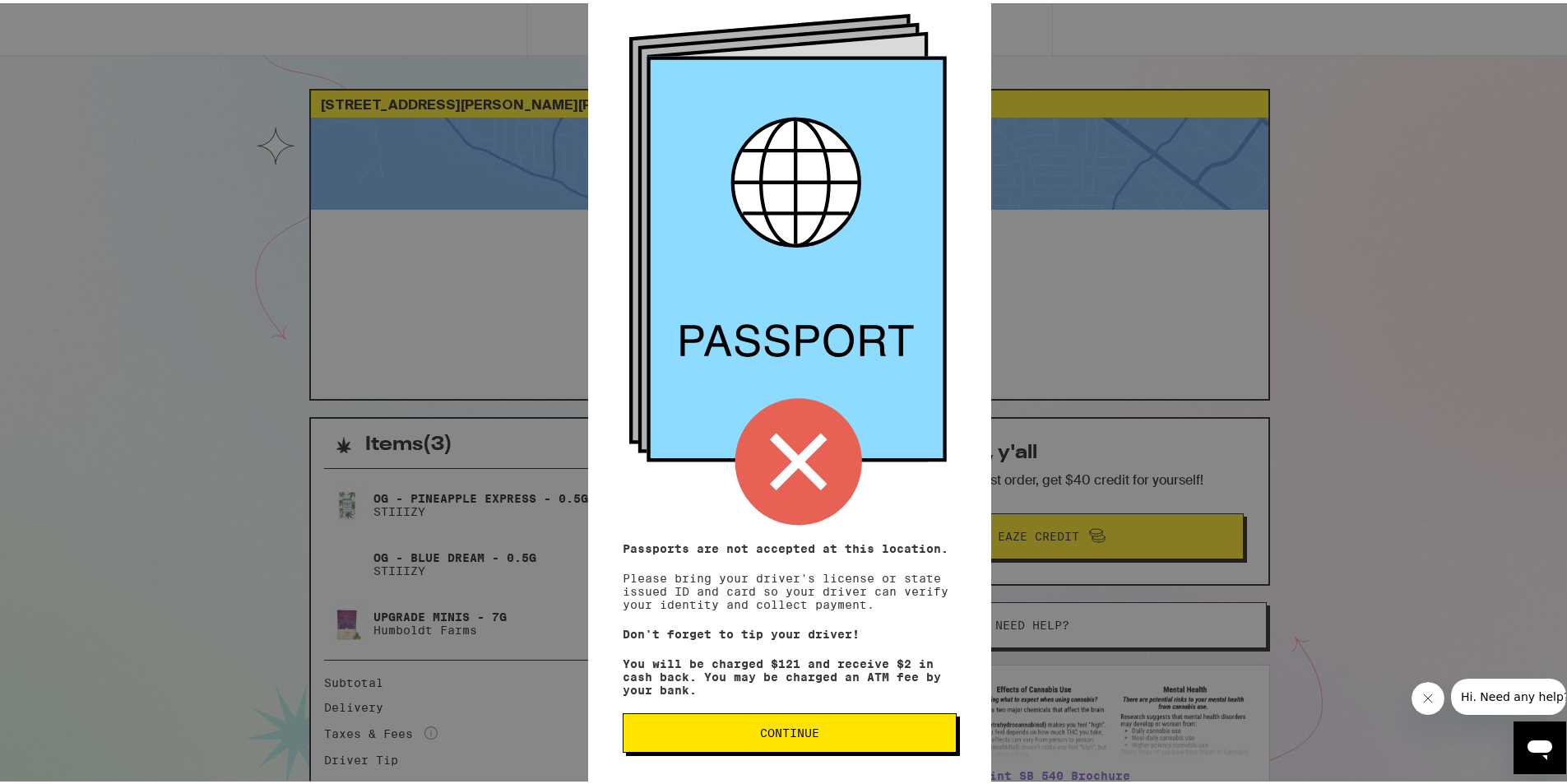
scroll to position [95, 0]
click at [844, 725] on span "Continue" at bounding box center [790, 730] width 306 height 11
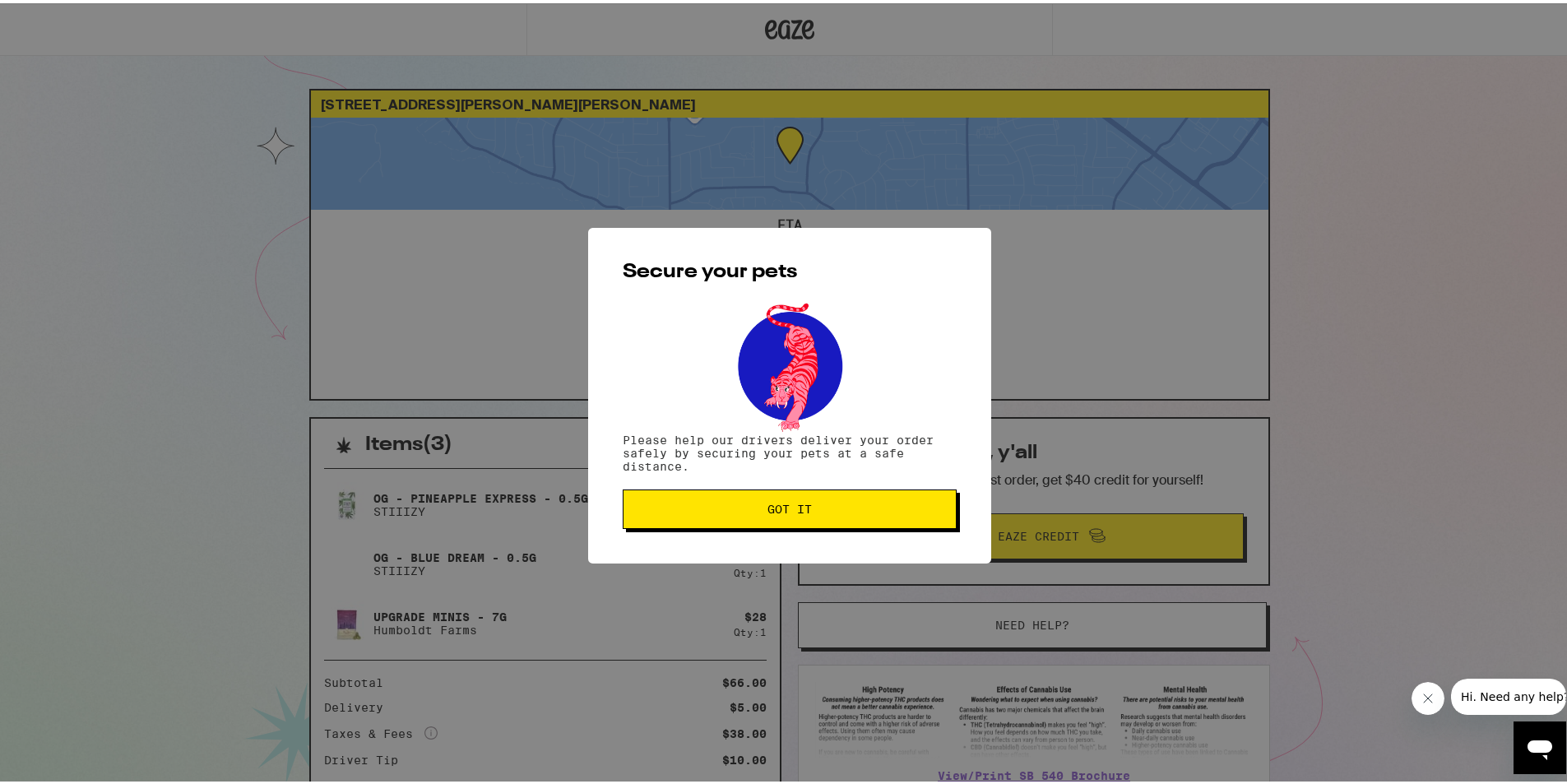
scroll to position [0, 0]
click at [802, 528] on div "Secure your pets Please help our drivers deliver your order safely by securing …" at bounding box center [789, 392] width 403 height 335
click at [798, 515] on button "Got it" at bounding box center [790, 506] width 334 height 39
